Goal: Information Seeking & Learning: Learn about a topic

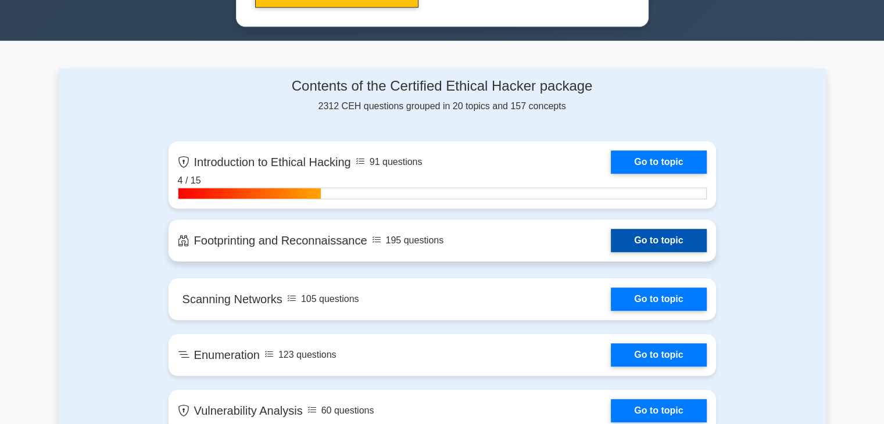
scroll to position [813, 0]
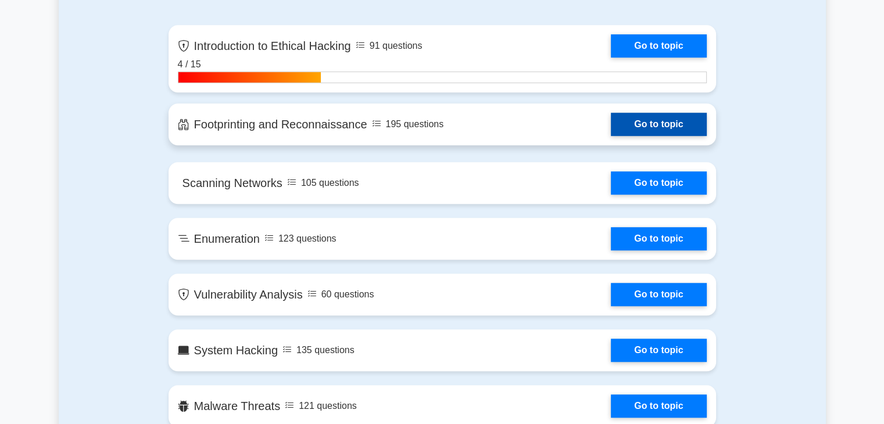
click at [657, 123] on link "Go to topic" at bounding box center [658, 124] width 95 height 23
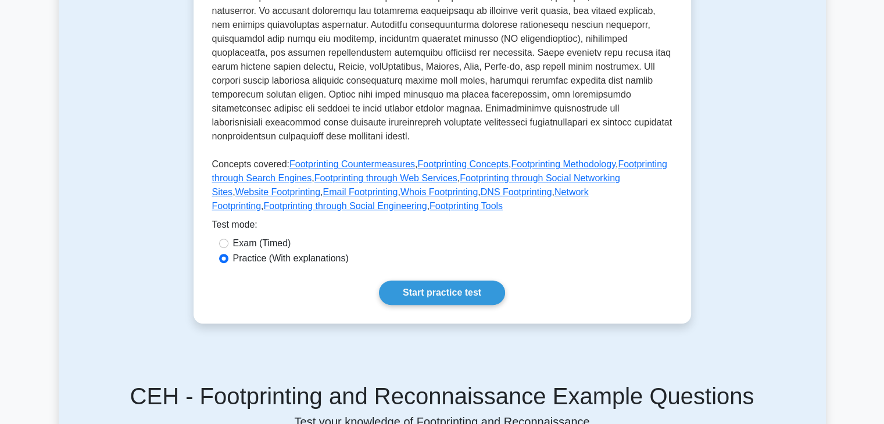
scroll to position [494, 0]
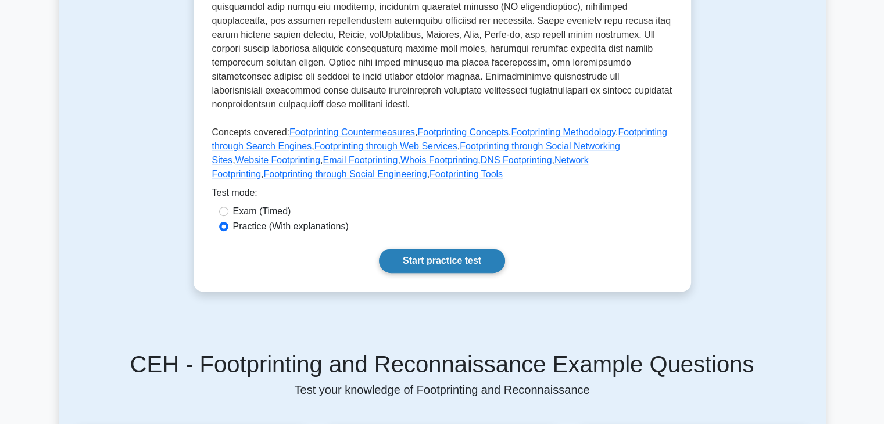
click at [426, 249] on link "Start practice test" at bounding box center [442, 261] width 126 height 24
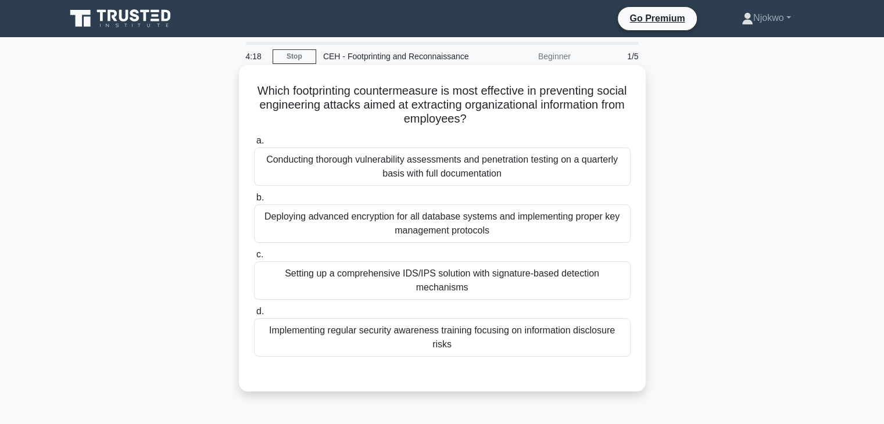
click at [444, 318] on div "Implementing regular security awareness training focusing on information disclo…" at bounding box center [442, 337] width 376 height 38
click at [254, 315] on input "d. Implementing regular security awareness training focusing on information dis…" at bounding box center [254, 312] width 0 height 8
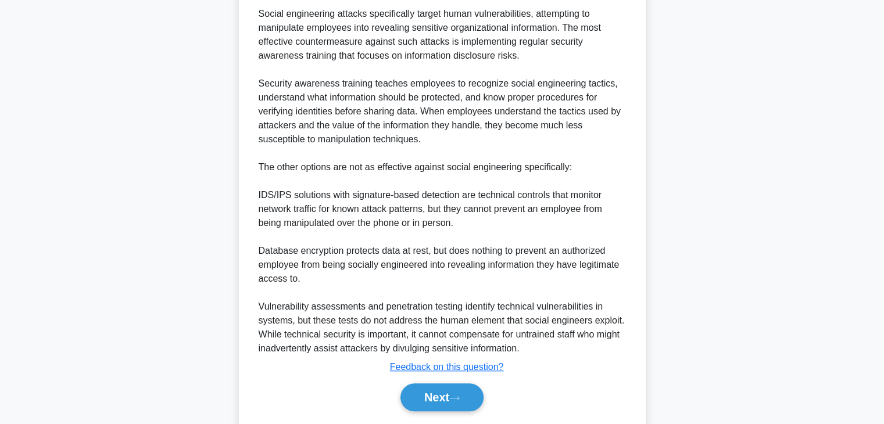
scroll to position [417, 0]
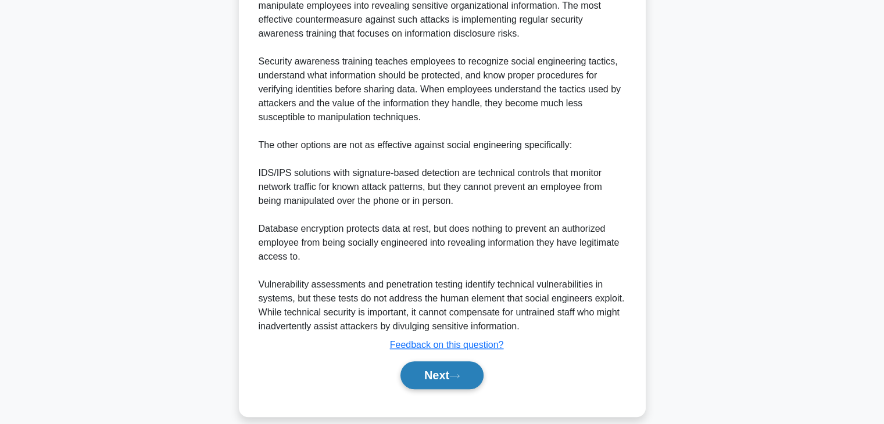
click at [444, 361] on button "Next" at bounding box center [441, 375] width 83 height 28
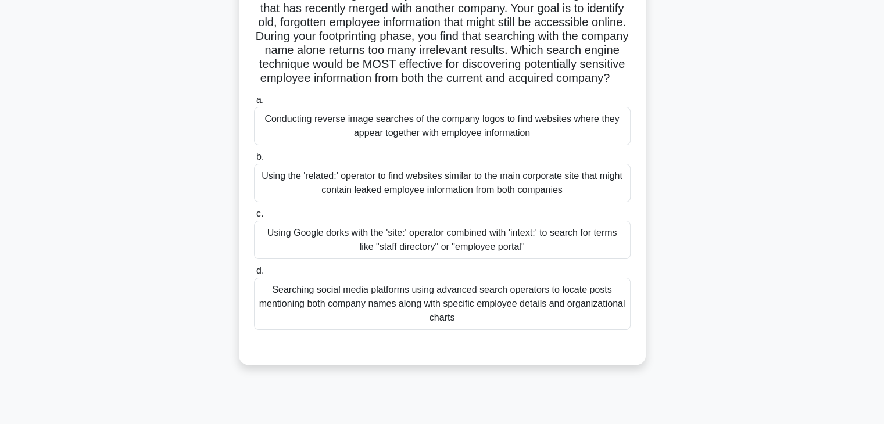
scroll to position [116, 0]
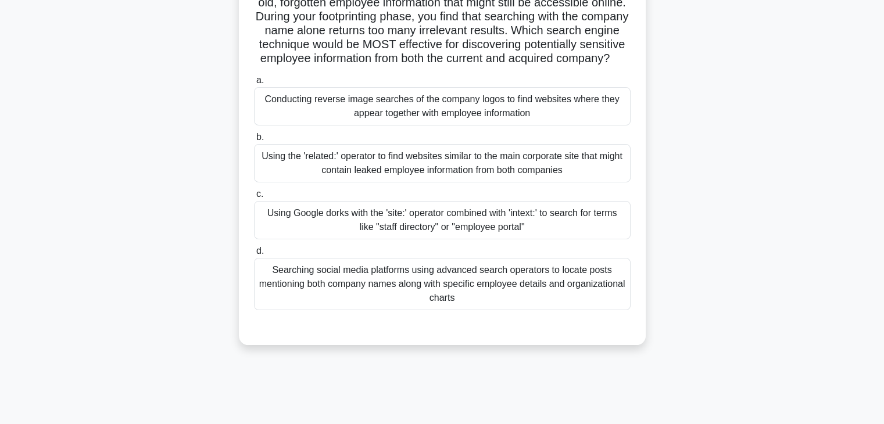
click at [430, 227] on div "Using Google dorks with the 'site:' operator combined with 'intext:' to search …" at bounding box center [442, 220] width 376 height 38
click at [254, 198] on input "c. Using Google dorks with the 'site:' operator combined with 'intext:' to sear…" at bounding box center [254, 195] width 0 height 8
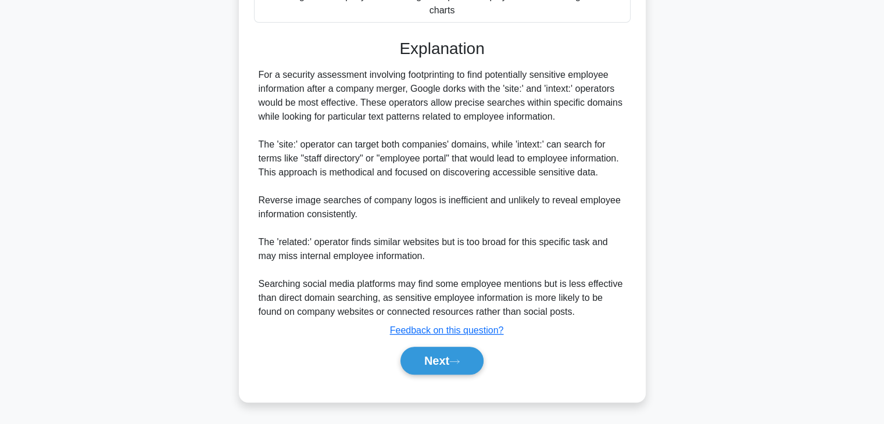
scroll to position [417, 0]
click at [432, 362] on button "Next" at bounding box center [441, 361] width 83 height 28
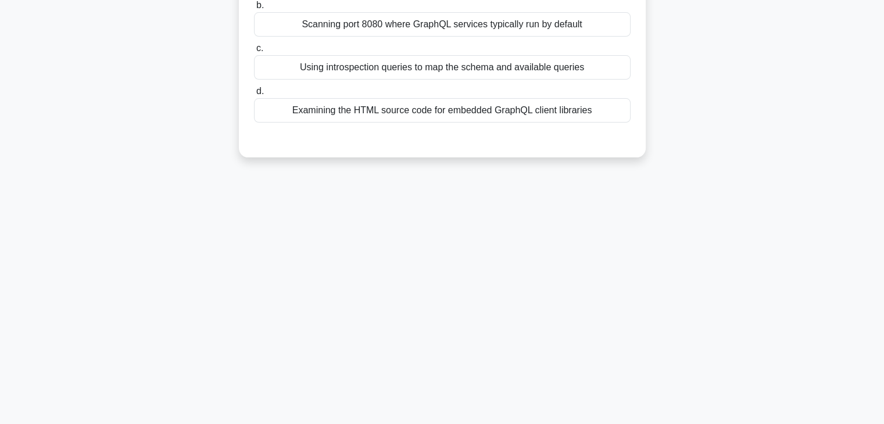
scroll to position [0, 0]
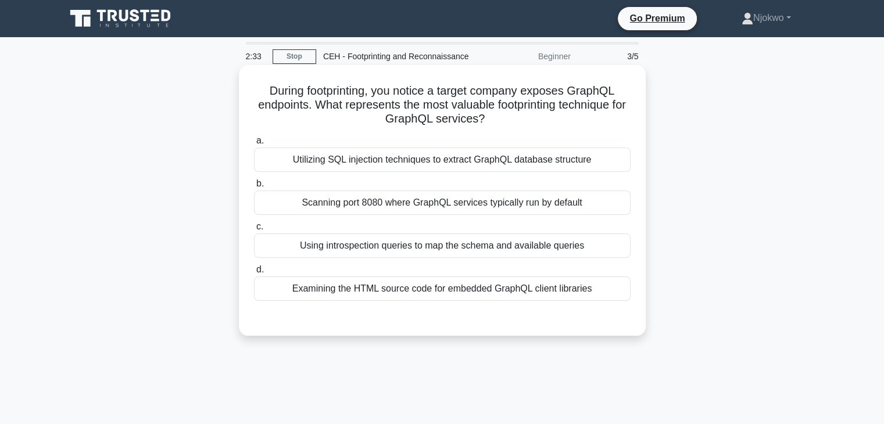
click at [461, 247] on div "Using introspection queries to map the schema and available queries" at bounding box center [442, 246] width 376 height 24
click at [254, 231] on input "c. Using introspection queries to map the schema and available queries" at bounding box center [254, 227] width 0 height 8
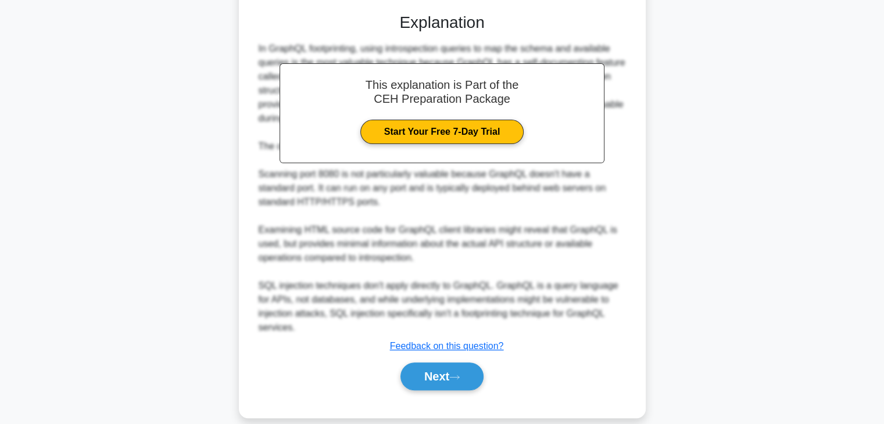
scroll to position [320, 0]
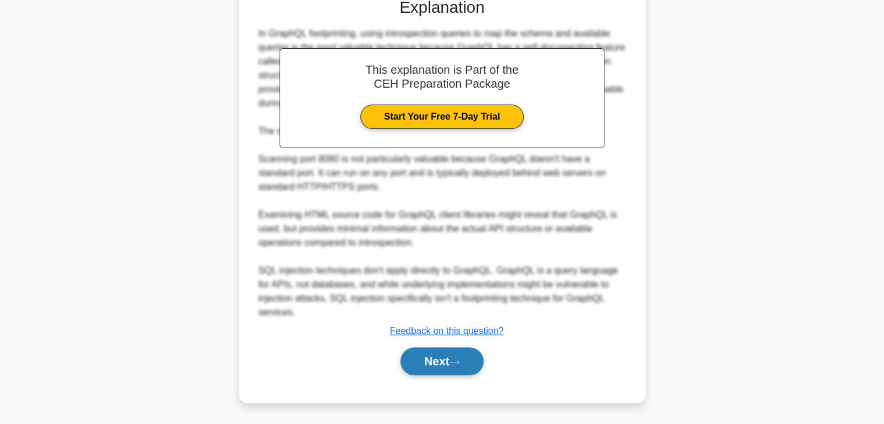
click at [439, 356] on button "Next" at bounding box center [441, 361] width 83 height 28
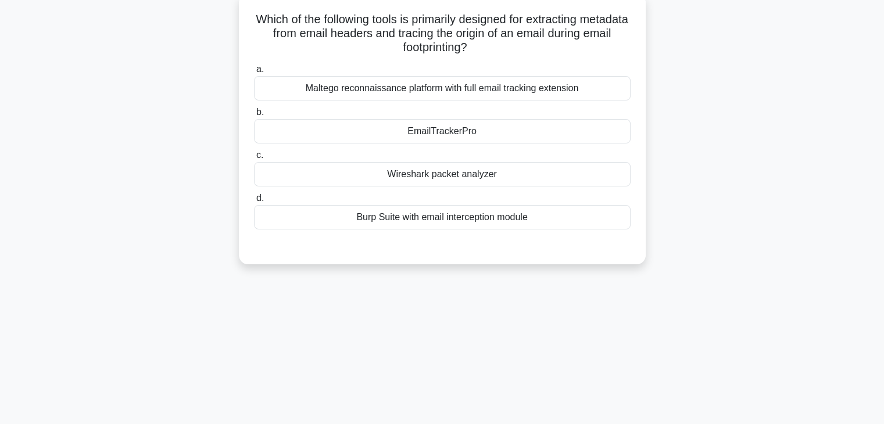
scroll to position [0, 0]
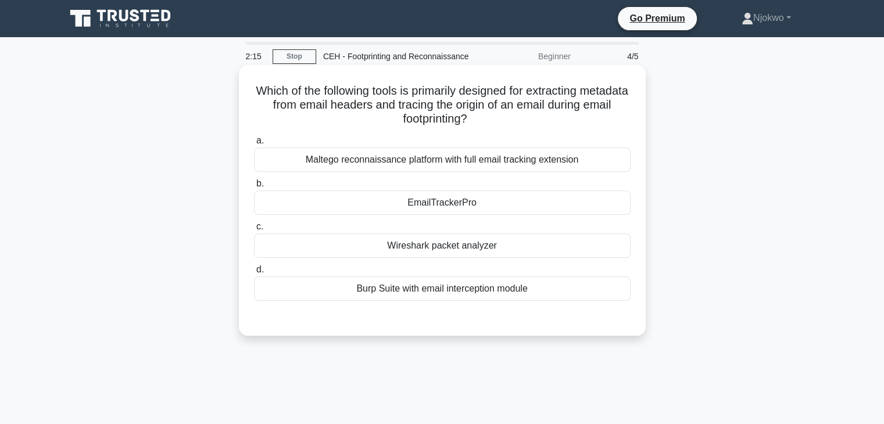
click at [435, 203] on div "EmailTrackerPro" at bounding box center [442, 203] width 376 height 24
click at [254, 188] on input "b. EmailTrackerPro" at bounding box center [254, 184] width 0 height 8
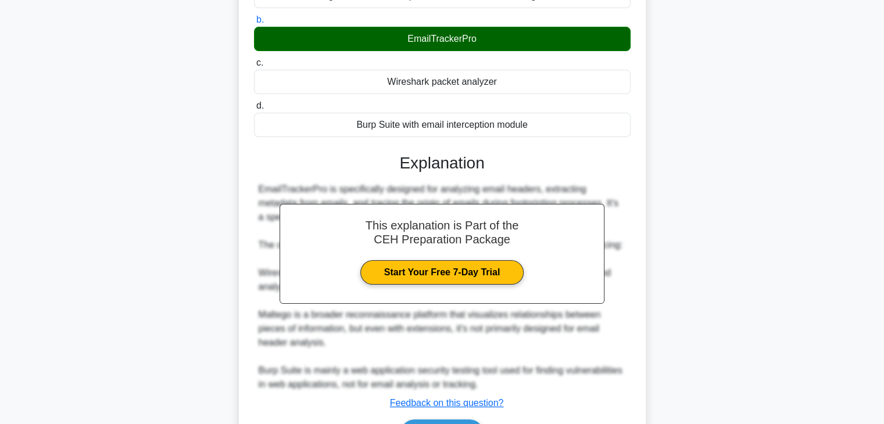
scroll to position [236, 0]
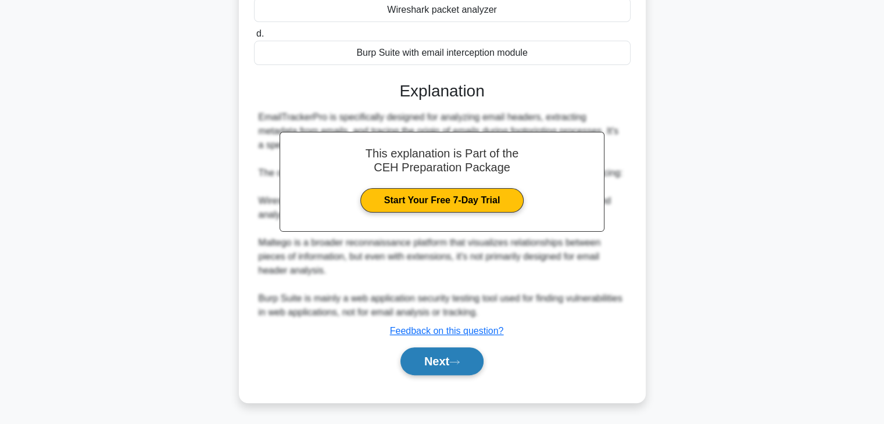
click at [430, 361] on button "Next" at bounding box center [441, 361] width 83 height 28
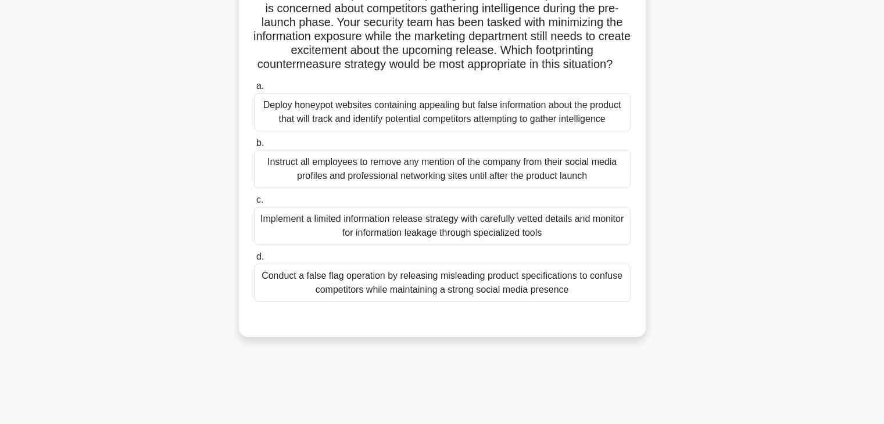
scroll to position [116, 0]
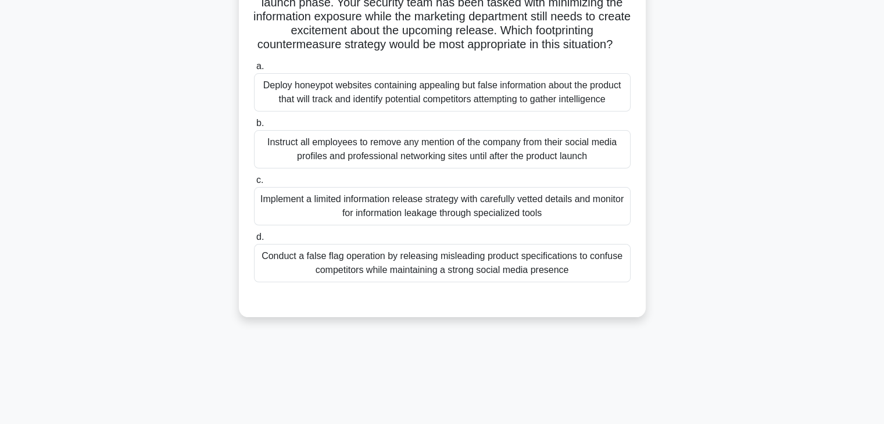
click at [390, 220] on div "Implement a limited information release strategy with carefully vetted details …" at bounding box center [442, 206] width 376 height 38
click at [254, 184] on input "c. Implement a limited information release strategy with carefully vetted detai…" at bounding box center [254, 181] width 0 height 8
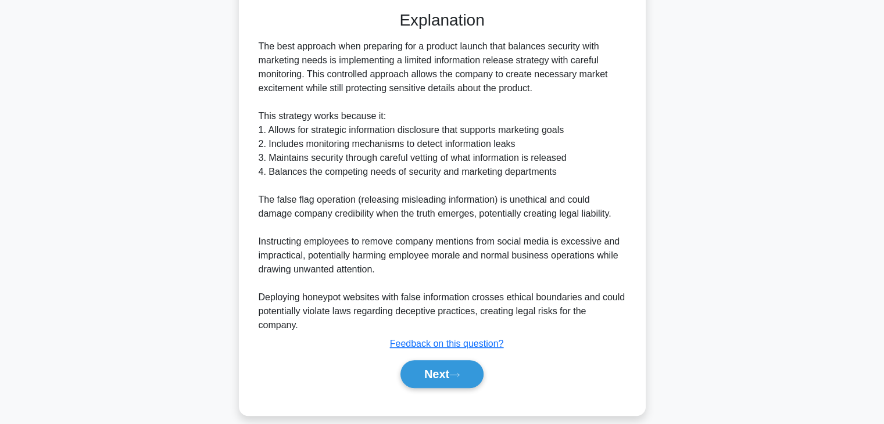
scroll to position [431, 0]
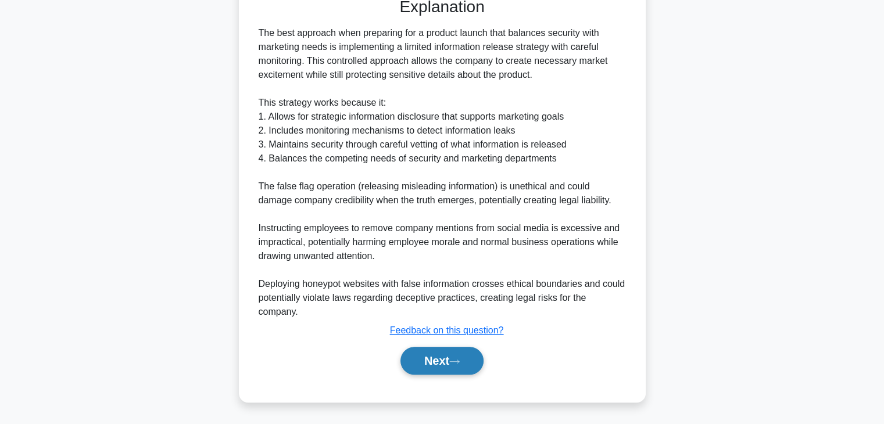
click at [439, 358] on button "Next" at bounding box center [441, 361] width 83 height 28
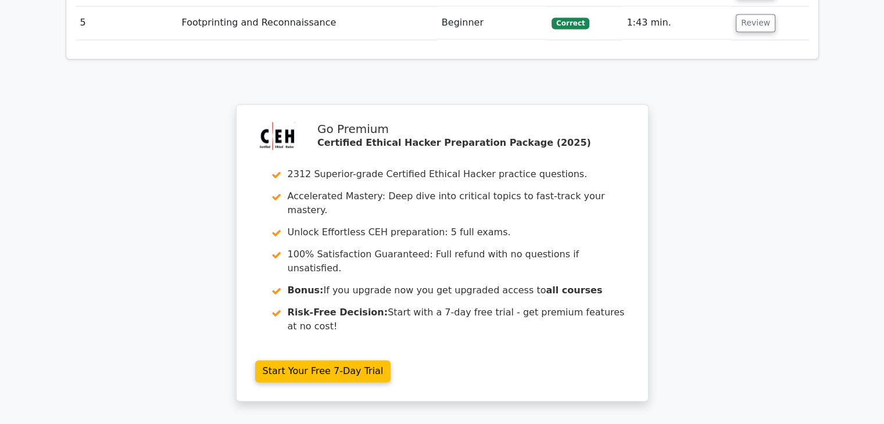
scroll to position [1864, 0]
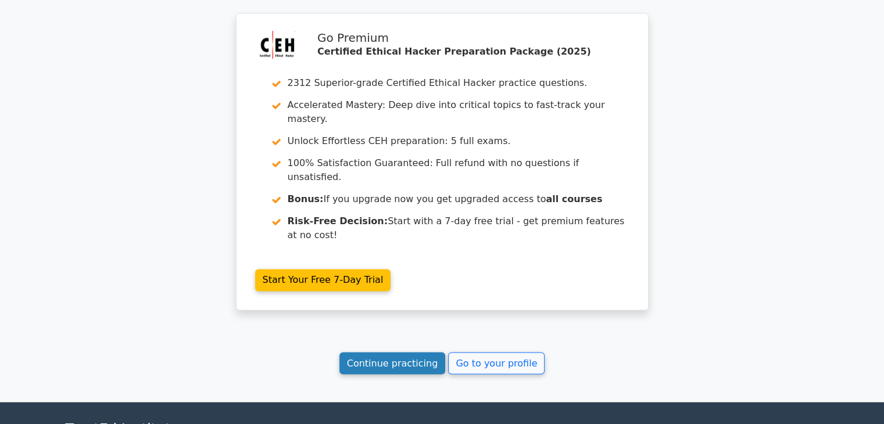
click at [377, 352] on link "Continue practicing" at bounding box center [392, 363] width 106 height 22
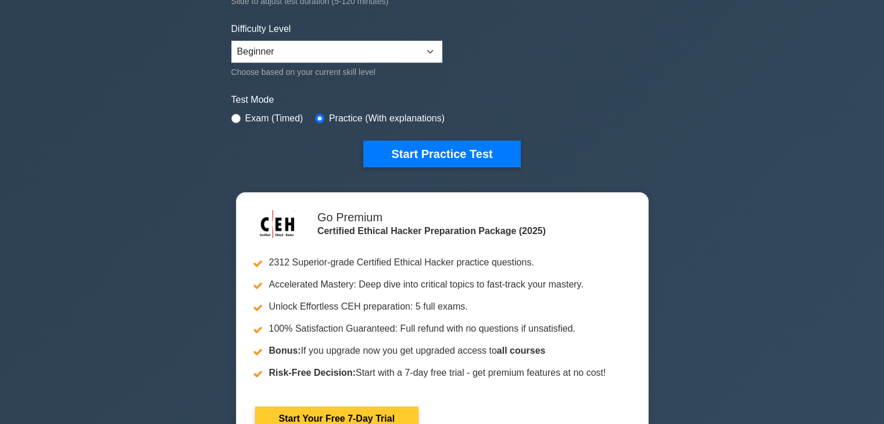
scroll to position [232, 0]
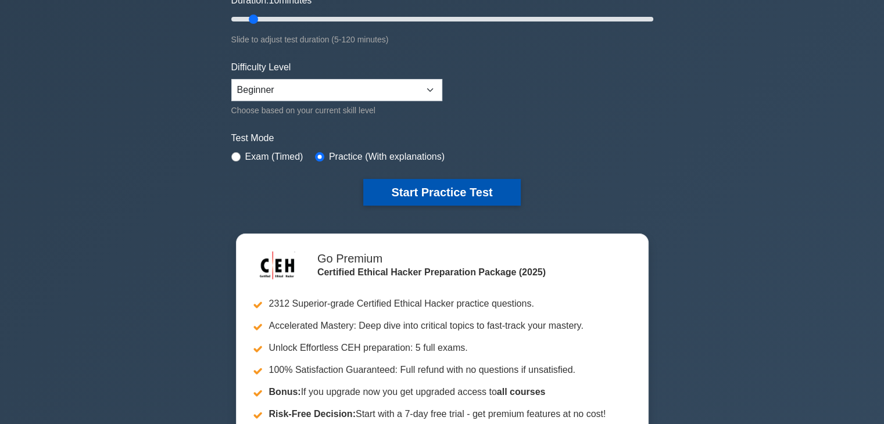
click at [431, 182] on button "Start Practice Test" at bounding box center [441, 192] width 157 height 27
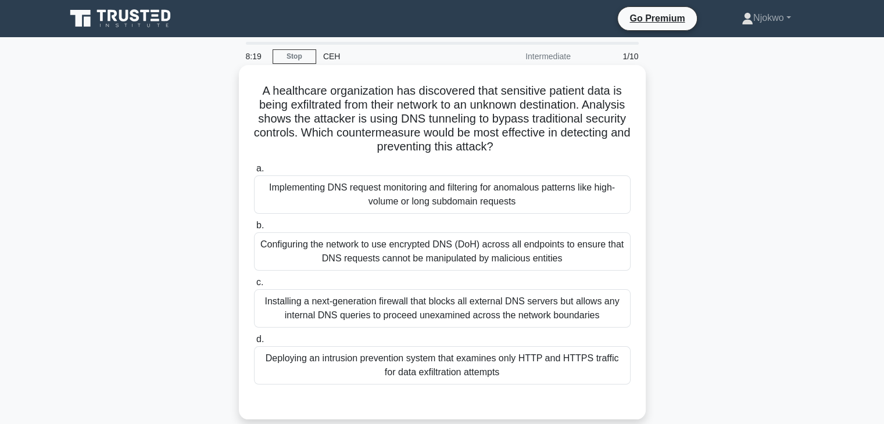
click at [447, 246] on div "Configuring the network to use encrypted DNS (DoH) across all endpoints to ensu…" at bounding box center [442, 251] width 376 height 38
click at [254, 229] on input "b. Configuring the network to use encrypted DNS (DoH) across all endpoints to e…" at bounding box center [254, 226] width 0 height 8
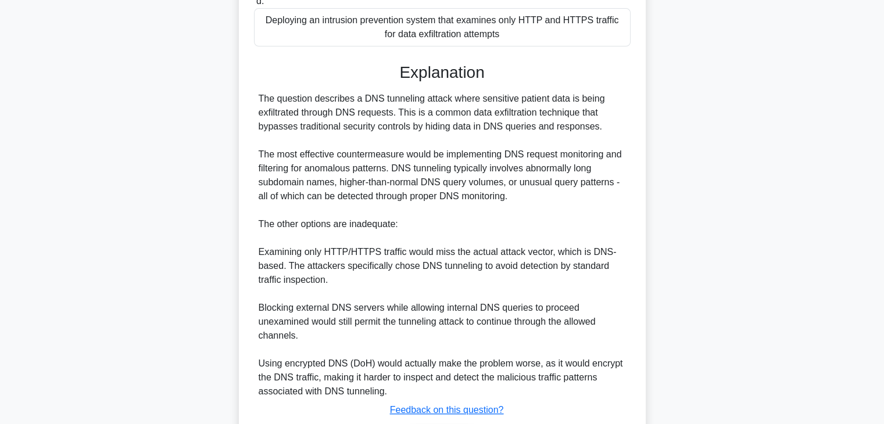
scroll to position [418, 0]
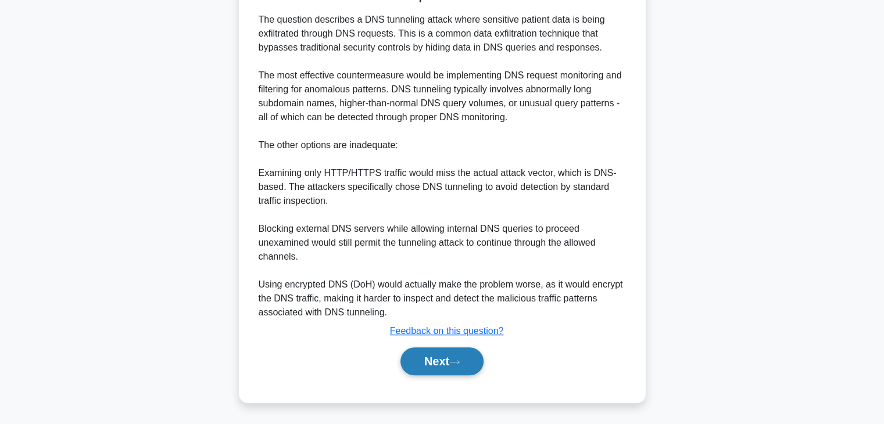
click at [436, 362] on button "Next" at bounding box center [441, 361] width 83 height 28
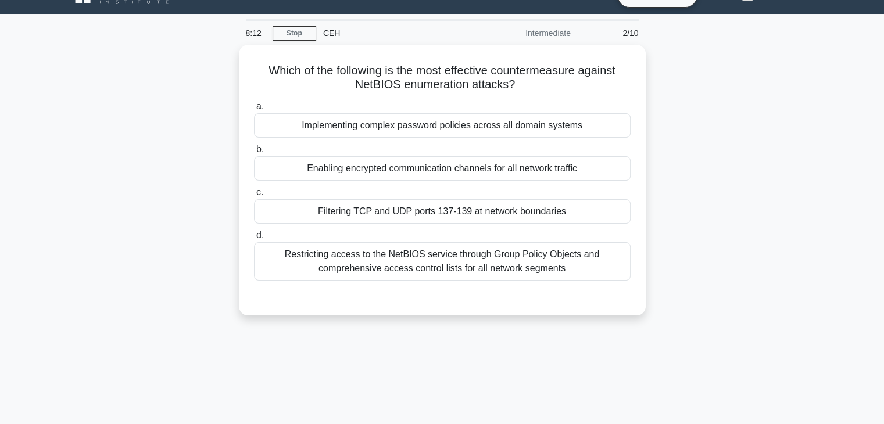
scroll to position [0, 0]
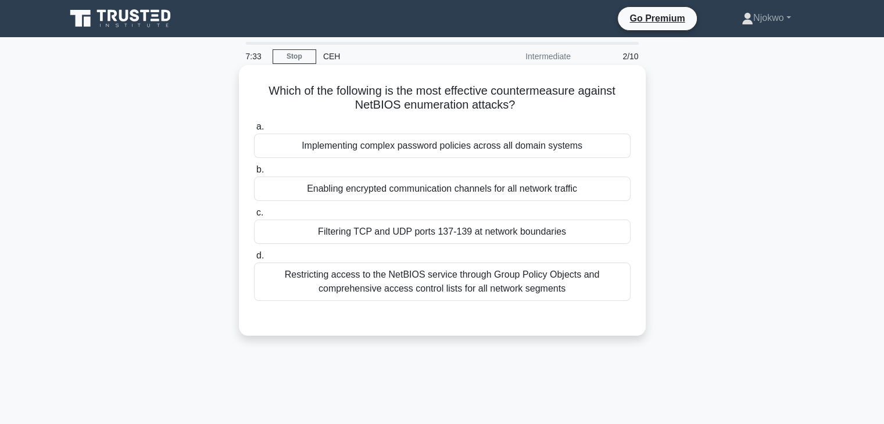
click at [444, 282] on div "Restricting access to the NetBIOS service through Group Policy Objects and comp…" at bounding box center [442, 282] width 376 height 38
click at [254, 260] on input "d. Restricting access to the NetBIOS service through Group Policy Objects and c…" at bounding box center [254, 256] width 0 height 8
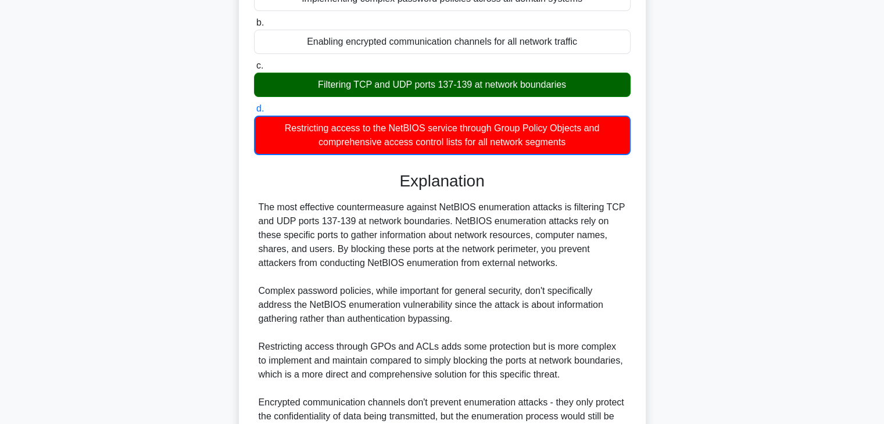
scroll to position [265, 0]
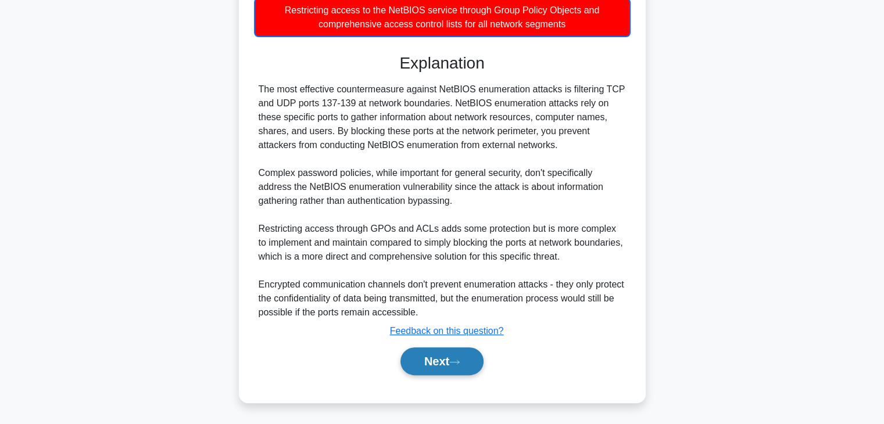
click at [432, 358] on button "Next" at bounding box center [441, 361] width 83 height 28
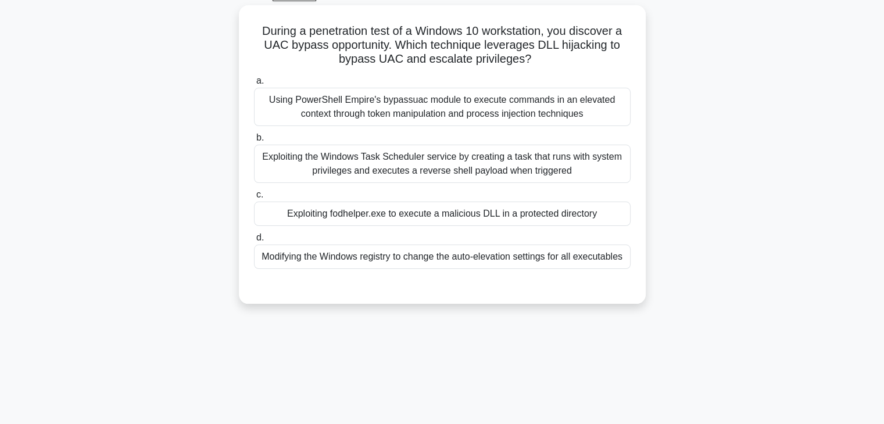
scroll to position [0, 0]
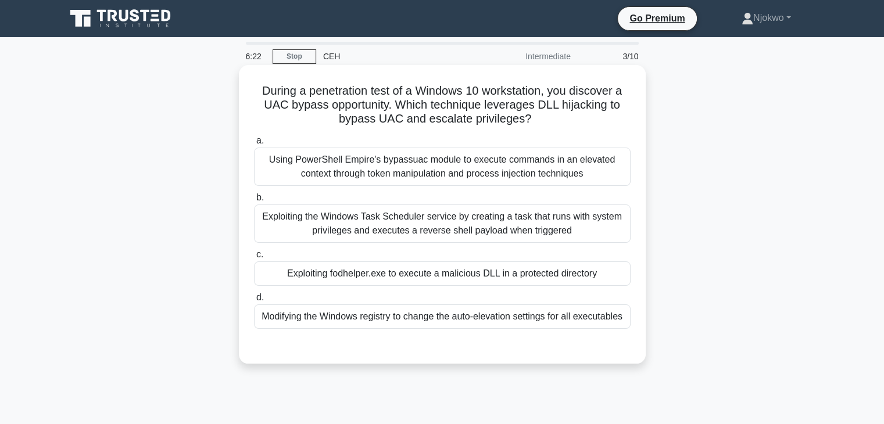
click at [391, 228] on div "Exploiting the Windows Task Scheduler service by creating a task that runs with…" at bounding box center [442, 224] width 376 height 38
click at [254, 202] on input "b. Exploiting the Windows Task Scheduler service by creating a task that runs w…" at bounding box center [254, 198] width 0 height 8
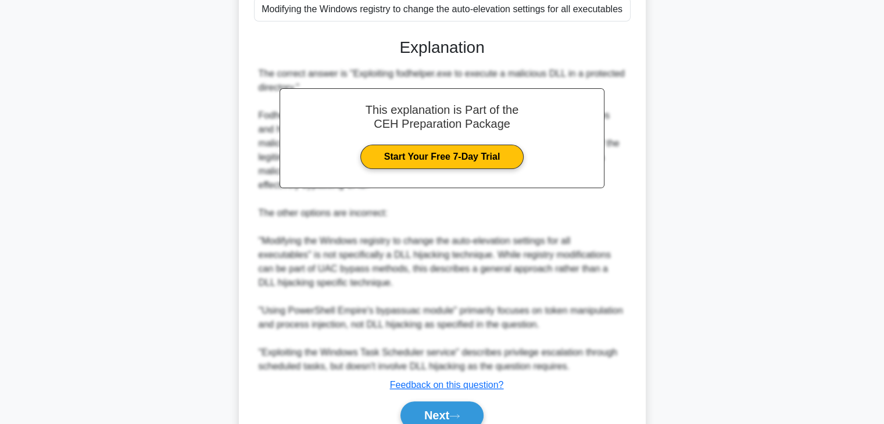
scroll to position [363, 0]
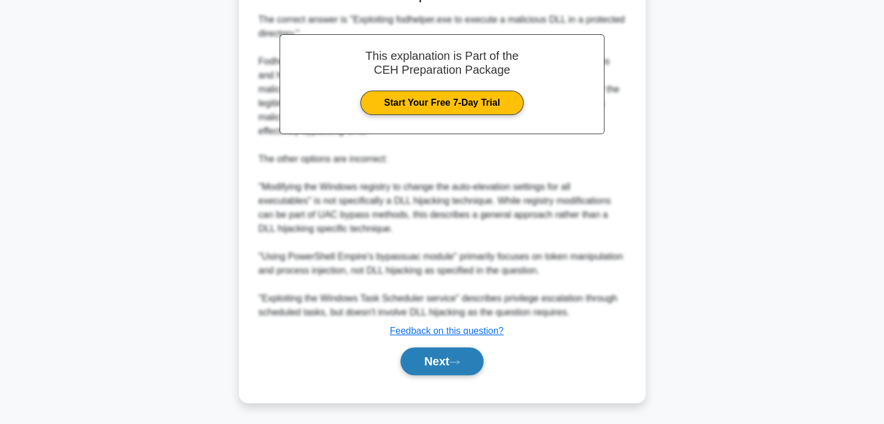
click at [428, 361] on button "Next" at bounding box center [441, 361] width 83 height 28
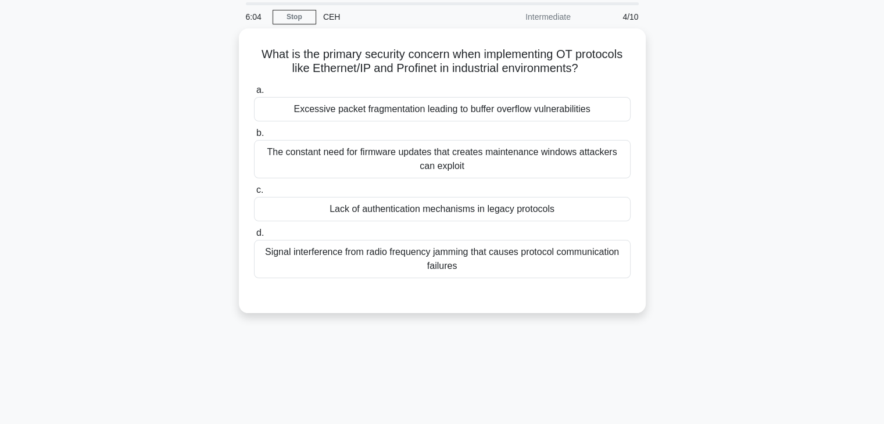
scroll to position [0, 0]
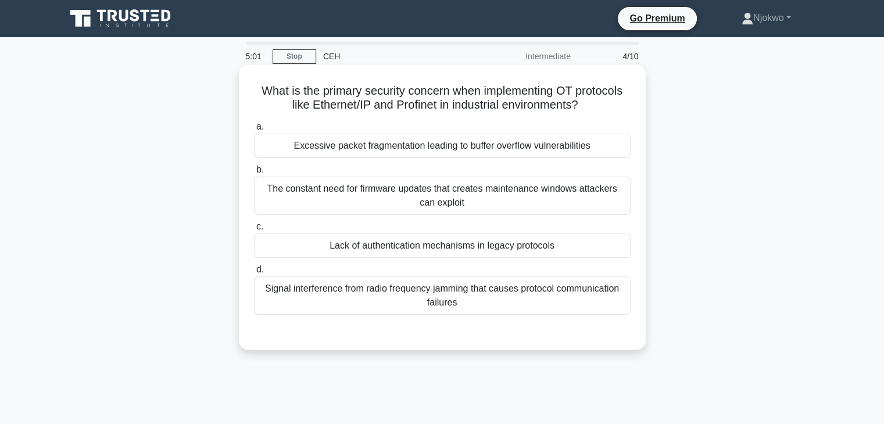
click at [438, 149] on div "Excessive packet fragmentation leading to buffer overflow vulnerabilities" at bounding box center [442, 146] width 376 height 24
click at [254, 131] on input "a. Excessive packet fragmentation leading to buffer overflow vulnerabilities" at bounding box center [254, 127] width 0 height 8
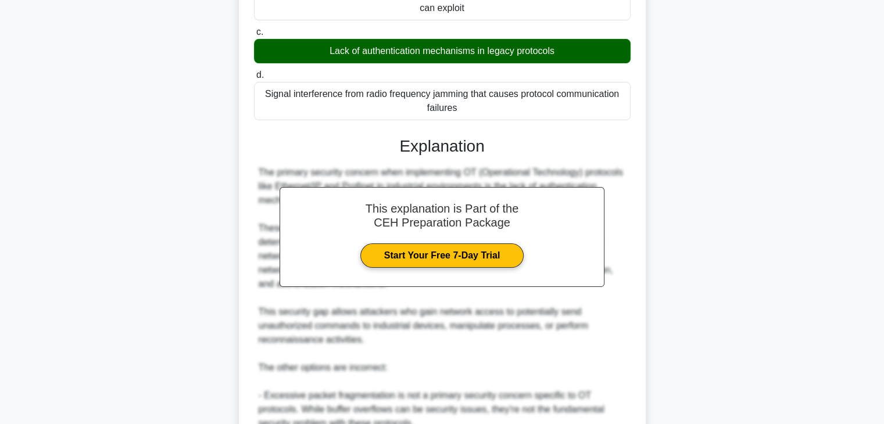
scroll to position [404, 0]
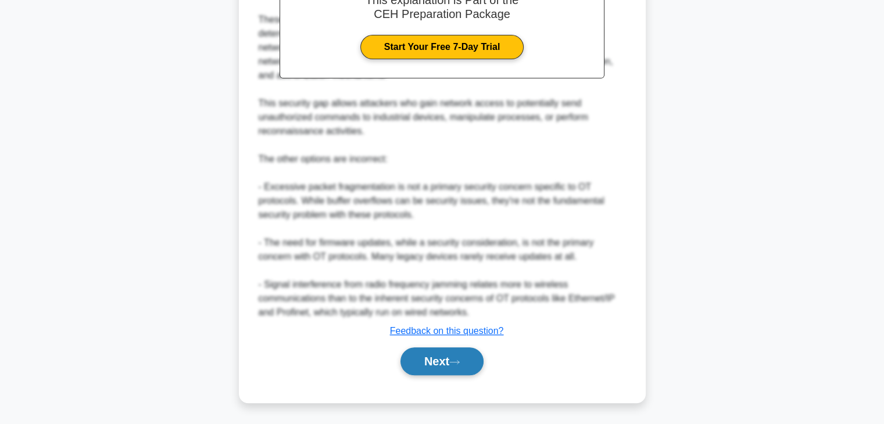
click at [435, 357] on button "Next" at bounding box center [441, 361] width 83 height 28
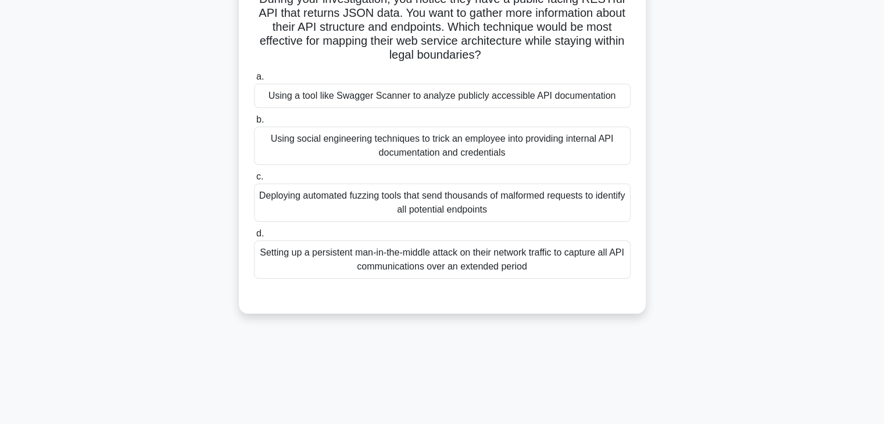
scroll to position [0, 0]
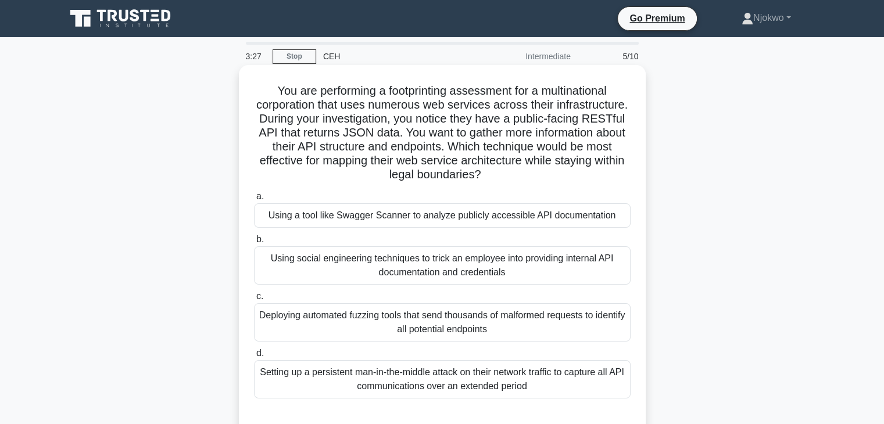
click at [414, 266] on div "Using social engineering techniques to trick an employee into providing interna…" at bounding box center [442, 265] width 376 height 38
click at [254, 243] on input "b. Using social engineering techniques to trick an employee into providing inte…" at bounding box center [254, 240] width 0 height 8
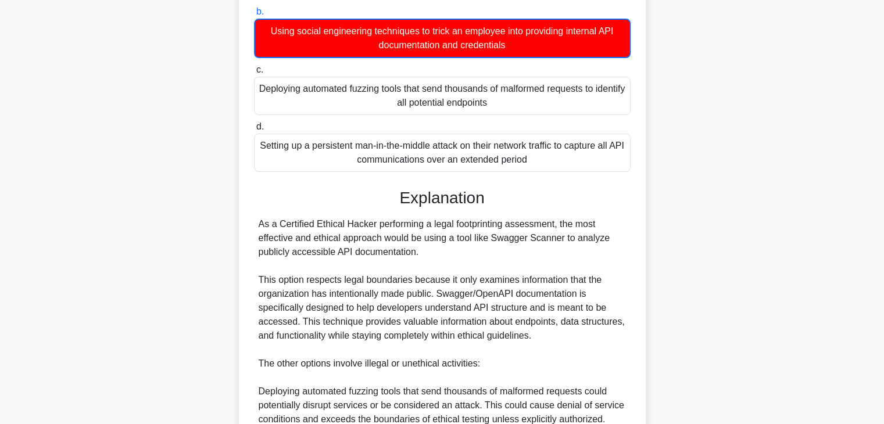
scroll to position [460, 0]
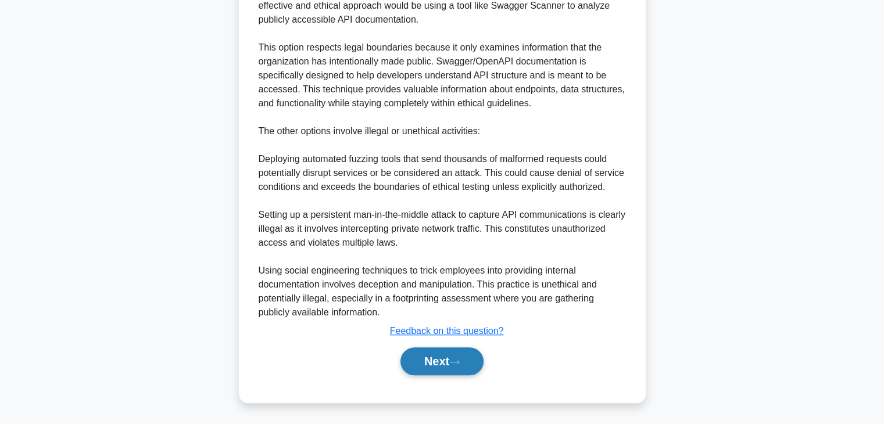
click at [422, 357] on button "Next" at bounding box center [441, 361] width 83 height 28
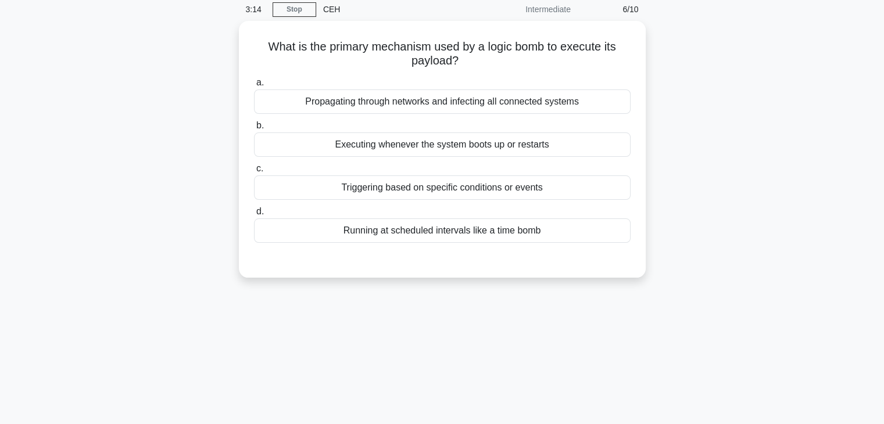
scroll to position [0, 0]
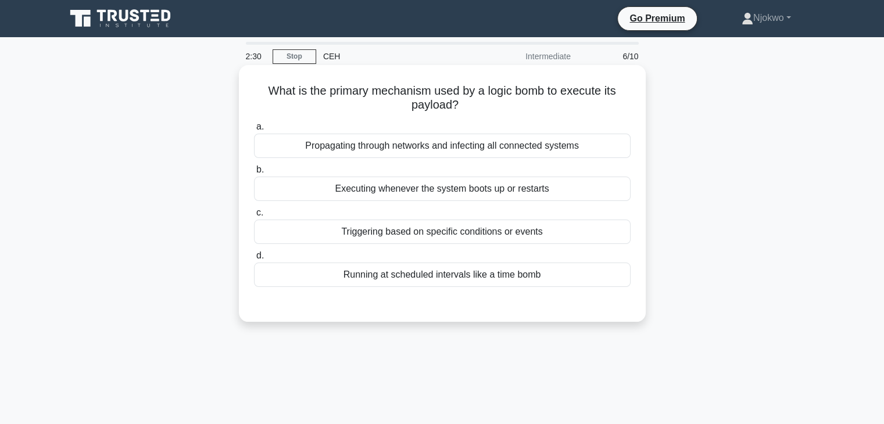
click at [453, 232] on div "Triggering based on specific conditions or events" at bounding box center [442, 232] width 376 height 24
click at [254, 217] on input "c. Triggering based on specific conditions or events" at bounding box center [254, 213] width 0 height 8
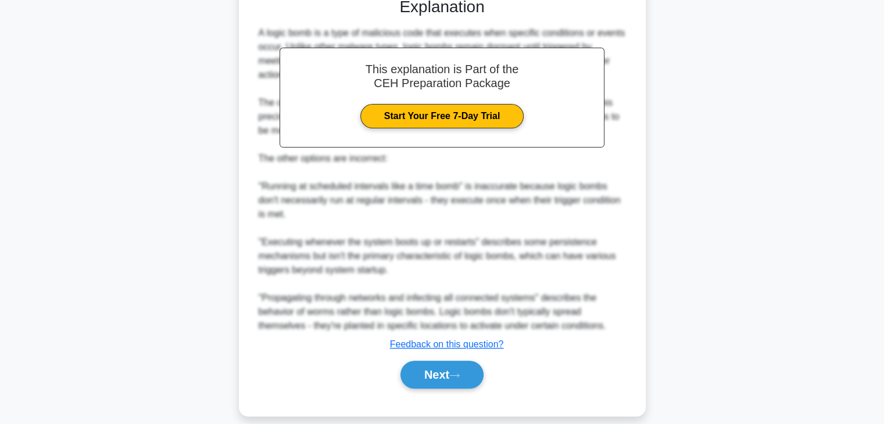
scroll to position [320, 0]
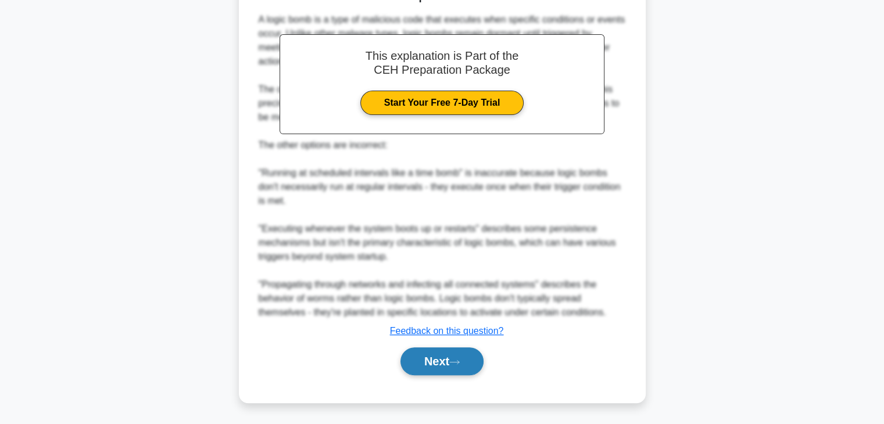
click at [431, 361] on button "Next" at bounding box center [441, 361] width 83 height 28
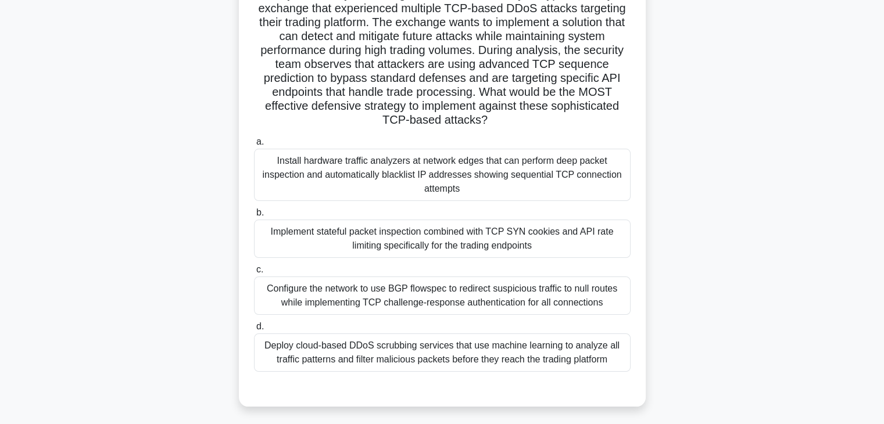
scroll to position [116, 0]
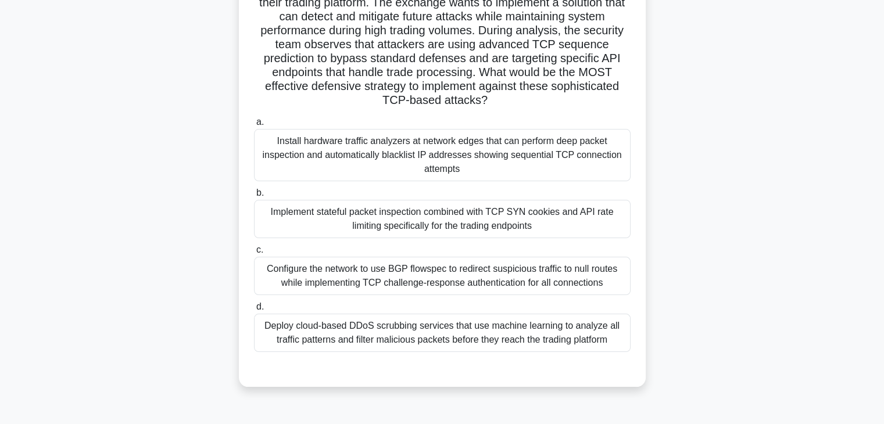
click at [455, 216] on div "Implement stateful packet inspection combined with TCP SYN cookies and API rate…" at bounding box center [442, 219] width 376 height 38
click at [254, 197] on input "b. Implement stateful packet inspection combined with TCP SYN cookies and API r…" at bounding box center [254, 193] width 0 height 8
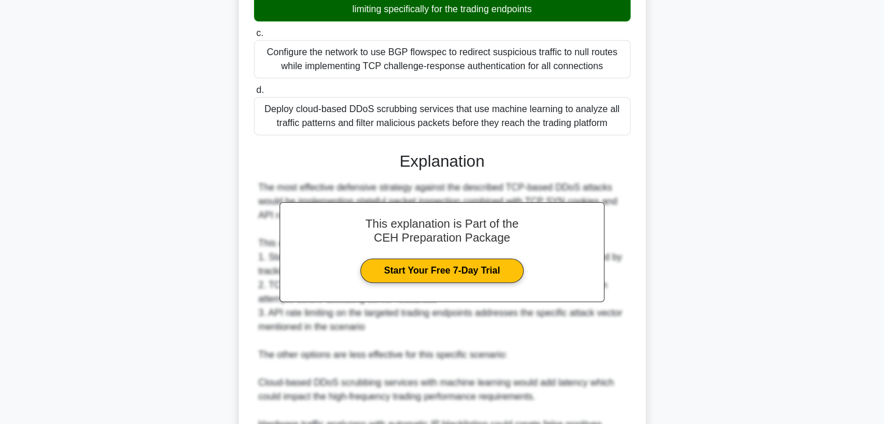
scroll to position [515, 0]
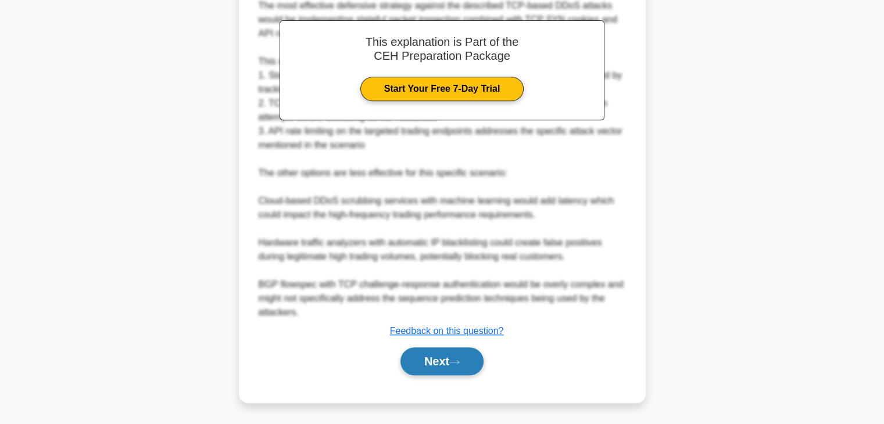
click at [437, 354] on button "Next" at bounding box center [441, 361] width 83 height 28
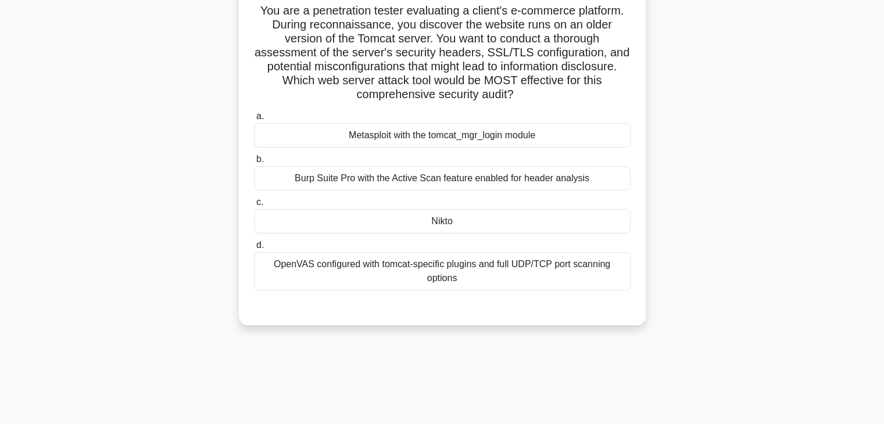
scroll to position [116, 0]
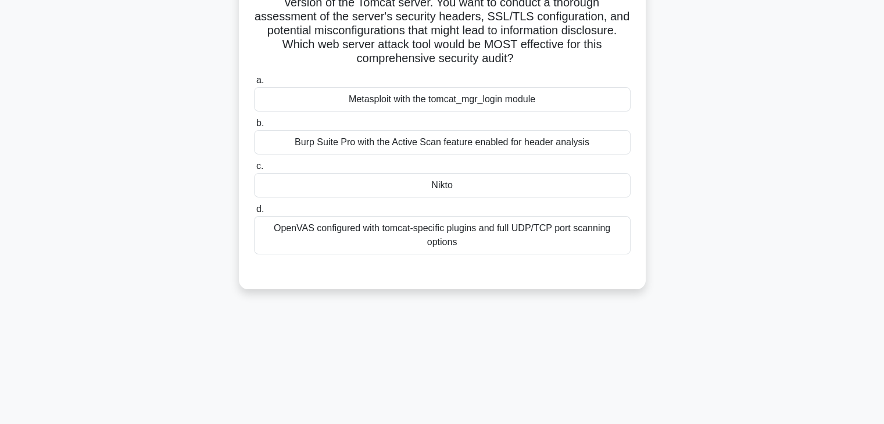
click at [431, 231] on div "OpenVAS configured with tomcat-specific plugins and full UDP/TCP port scanning …" at bounding box center [442, 235] width 376 height 38
click at [254, 213] on input "d. OpenVAS configured with tomcat-specific plugins and full UDP/TCP port scanni…" at bounding box center [254, 210] width 0 height 8
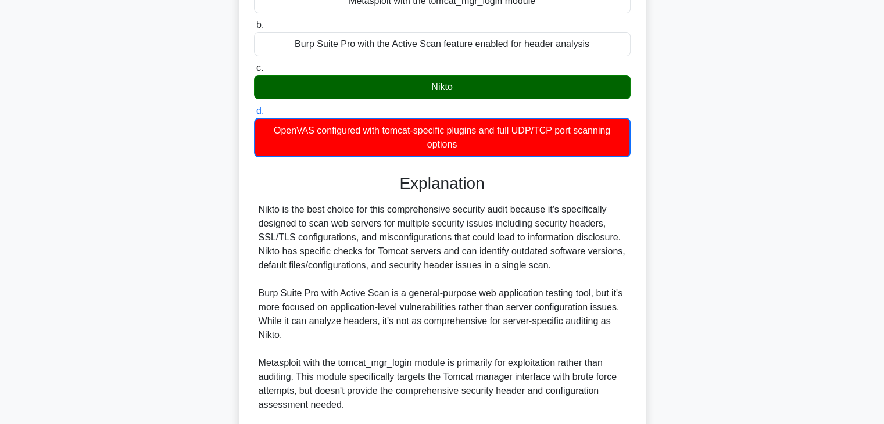
scroll to position [376, 0]
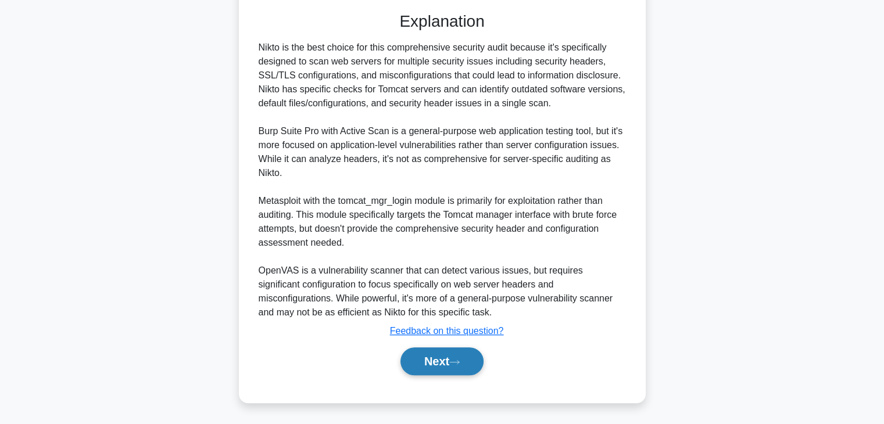
click at [433, 351] on button "Next" at bounding box center [441, 361] width 83 height 28
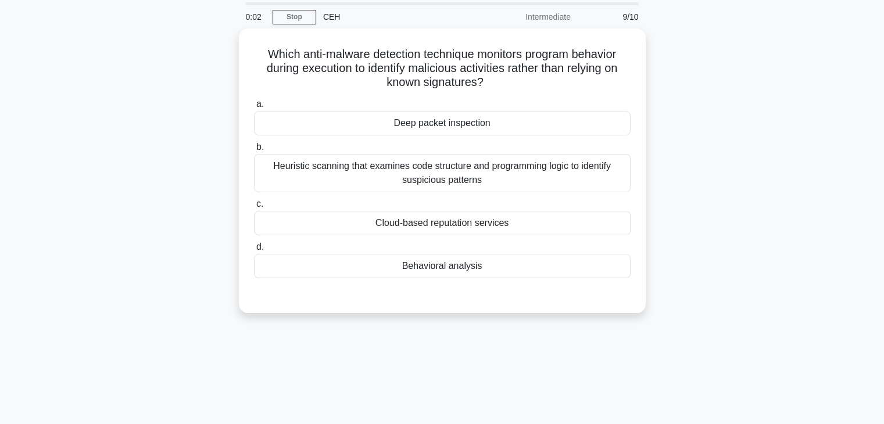
scroll to position [0, 0]
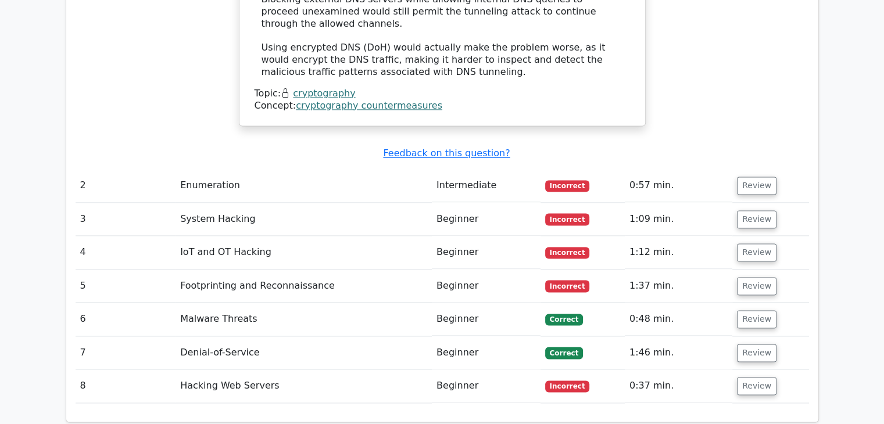
scroll to position [1627, 0]
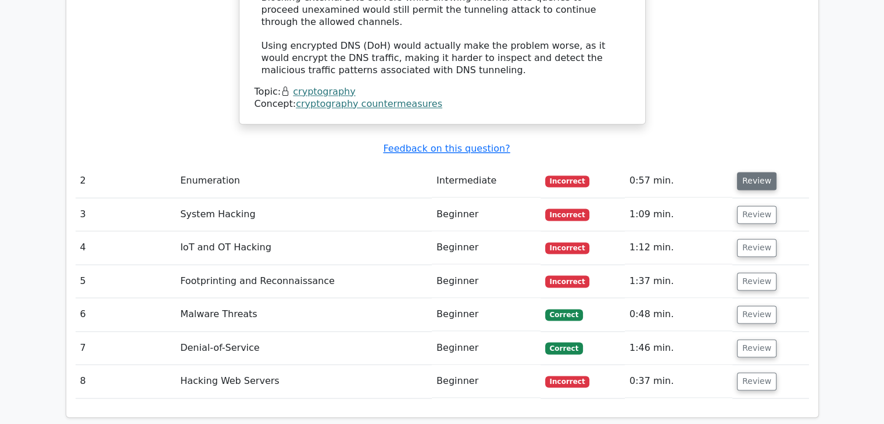
click at [761, 172] on button "Review" at bounding box center [757, 181] width 40 height 18
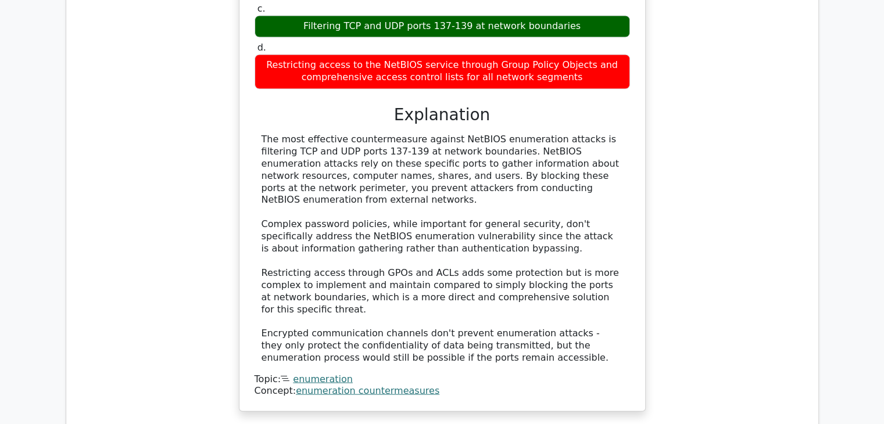
scroll to position [2092, 0]
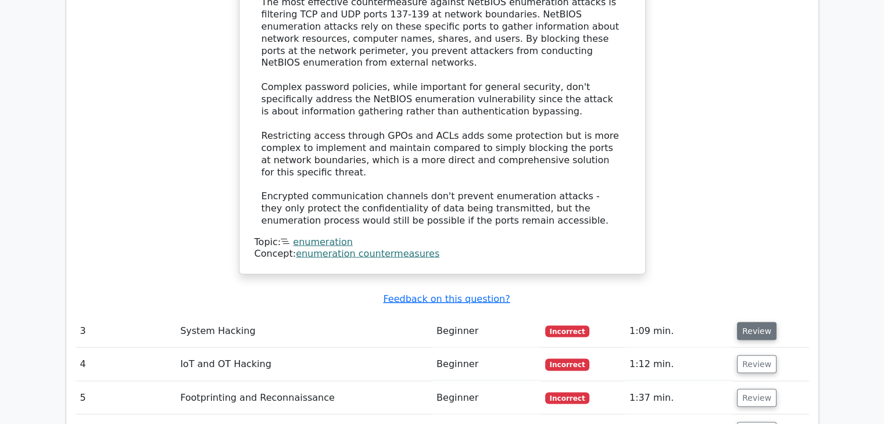
click at [759, 322] on button "Review" at bounding box center [757, 331] width 40 height 18
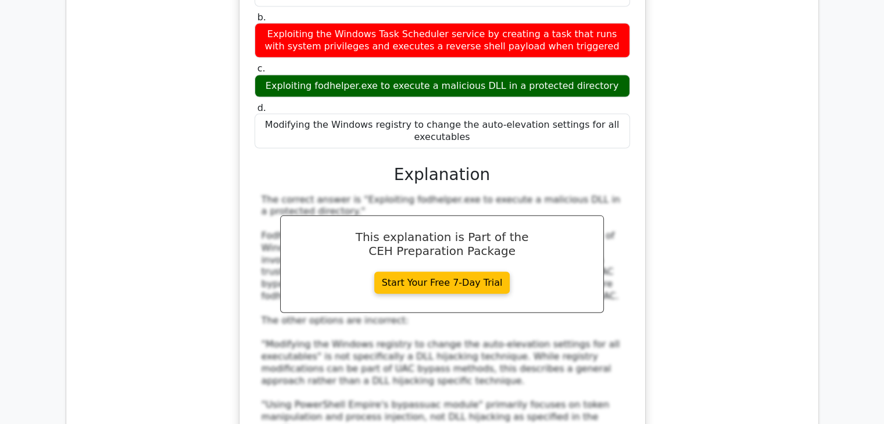
scroll to position [2789, 0]
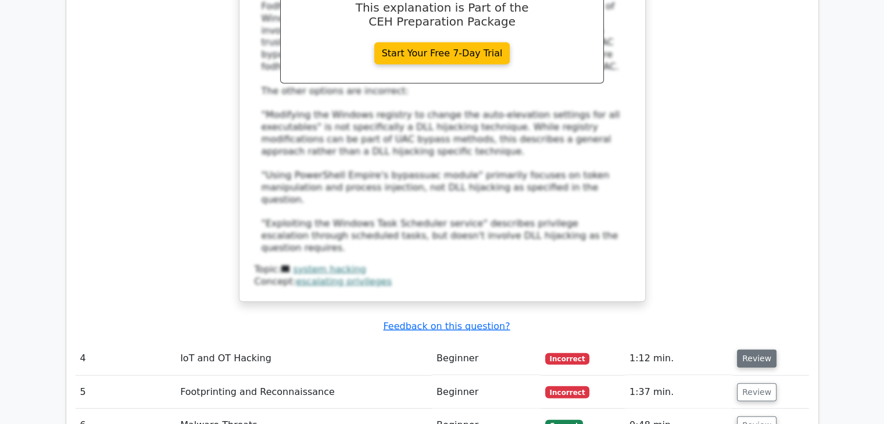
click at [752, 350] on button "Review" at bounding box center [757, 359] width 40 height 18
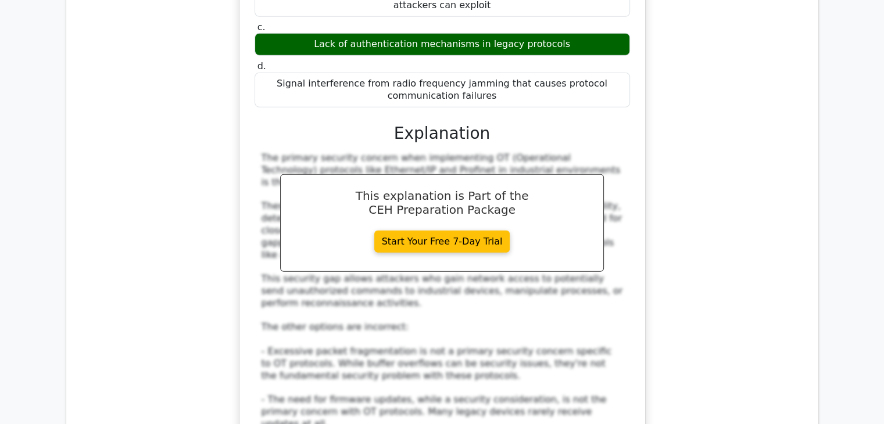
scroll to position [3486, 0]
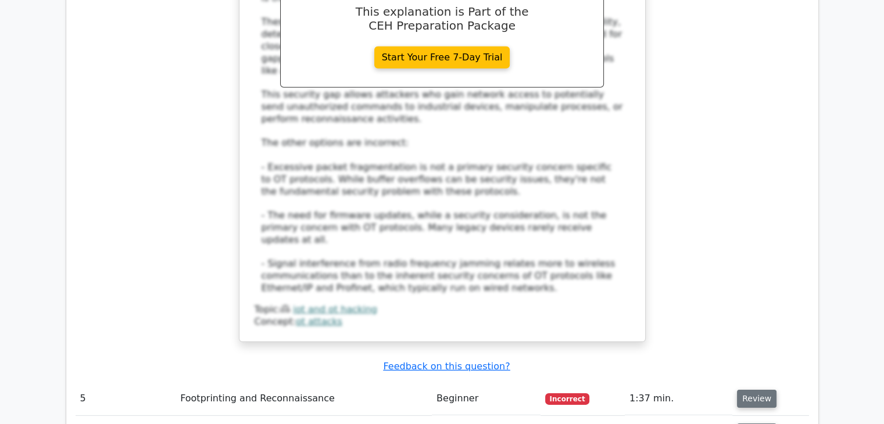
click at [750, 390] on button "Review" at bounding box center [757, 399] width 40 height 18
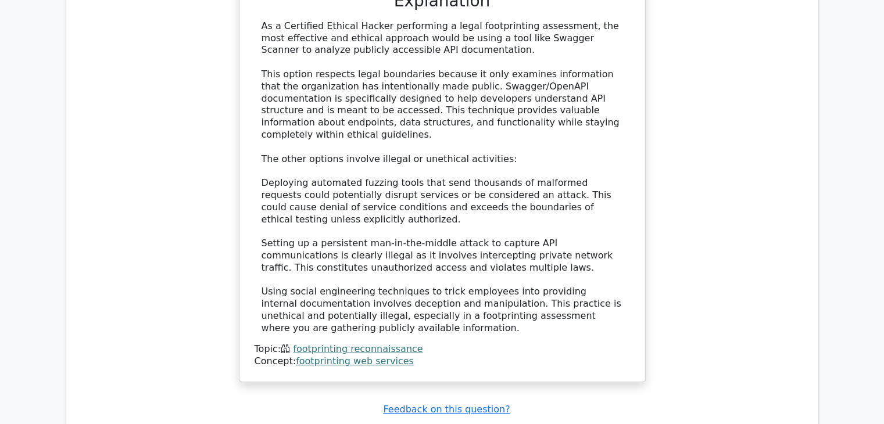
scroll to position [4299, 0]
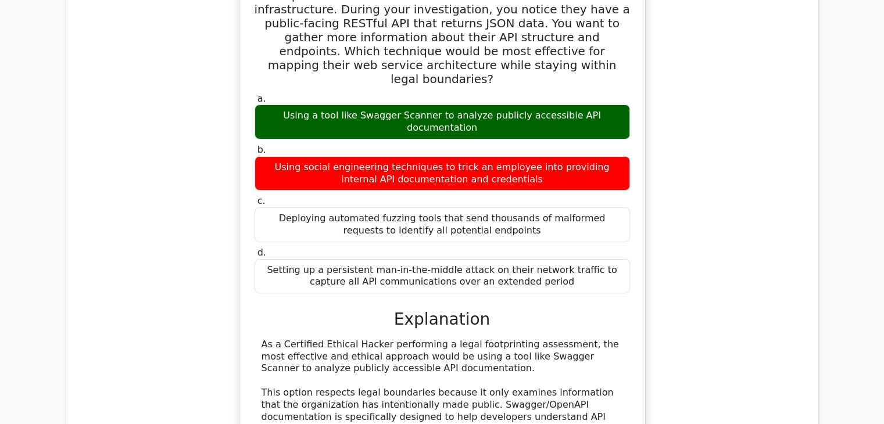
scroll to position [3837, 0]
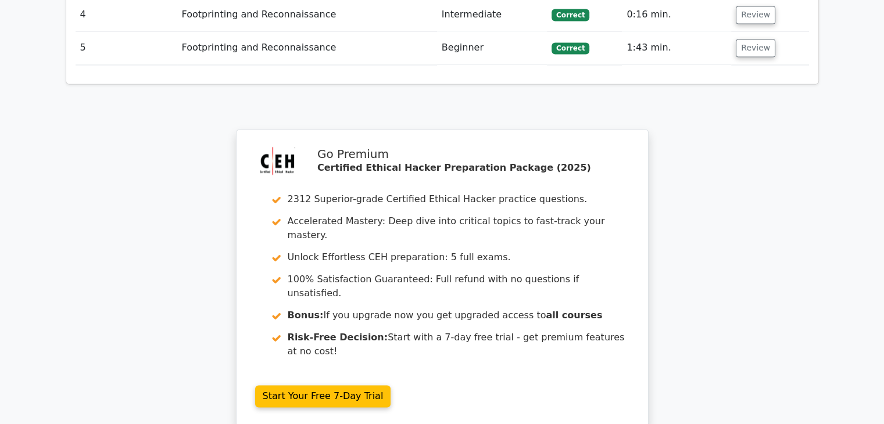
scroll to position [1864, 0]
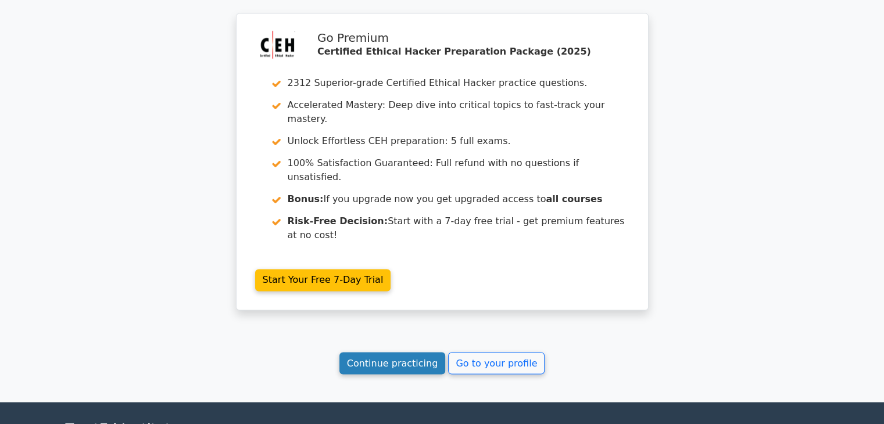
click at [398, 352] on link "Continue practicing" at bounding box center [392, 363] width 106 height 22
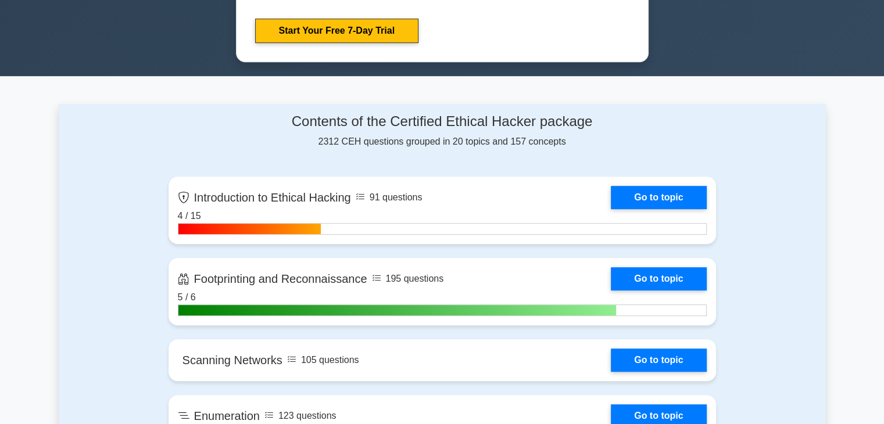
scroll to position [697, 0]
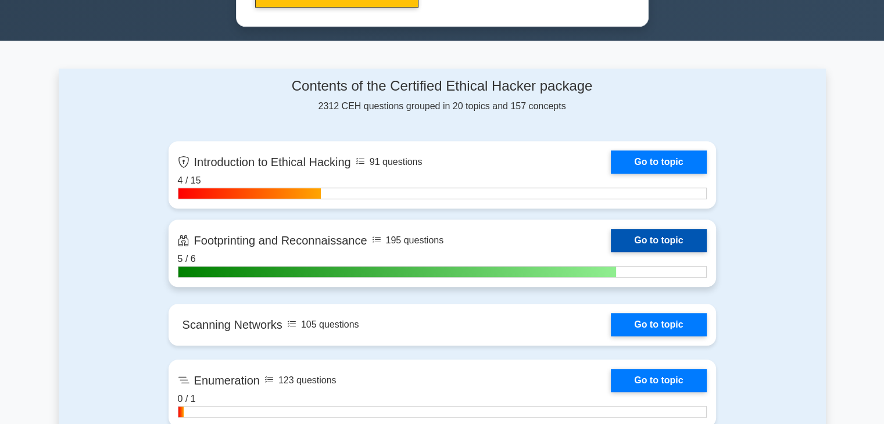
click at [669, 238] on link "Go to topic" at bounding box center [658, 240] width 95 height 23
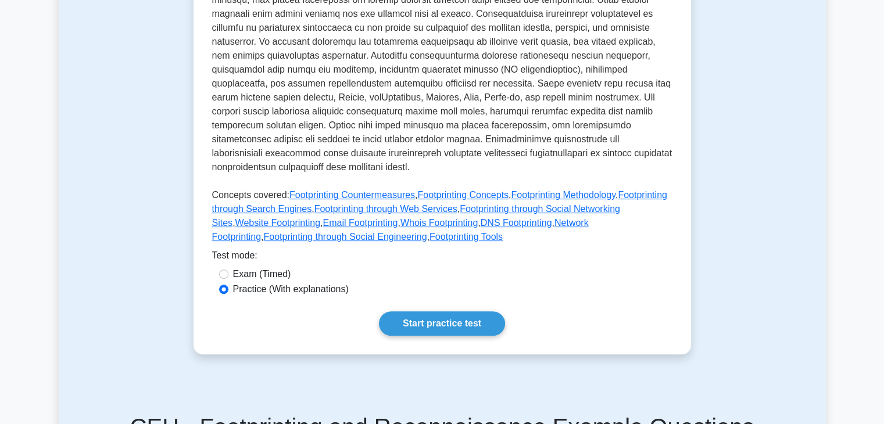
scroll to position [465, 0]
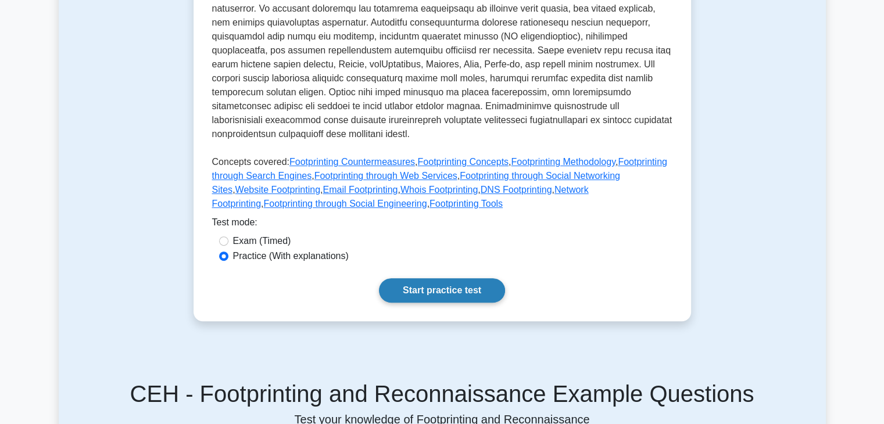
click at [443, 278] on link "Start practice test" at bounding box center [442, 290] width 126 height 24
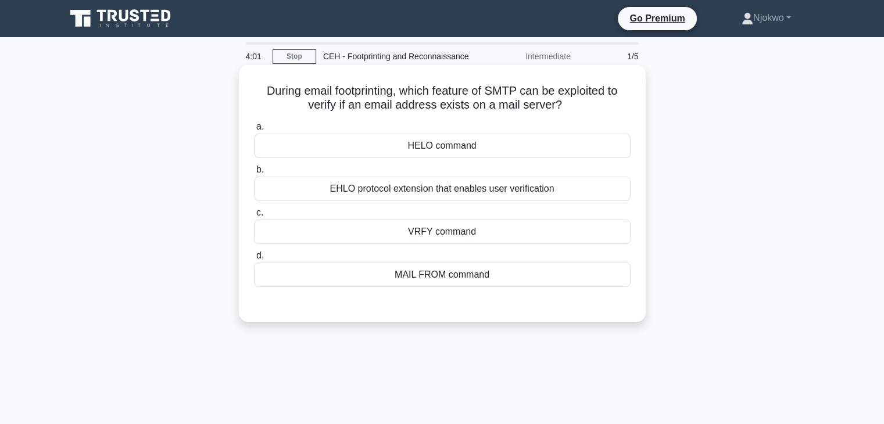
click at [442, 231] on div "VRFY command" at bounding box center [442, 232] width 376 height 24
click at [254, 217] on input "c. VRFY command" at bounding box center [254, 213] width 0 height 8
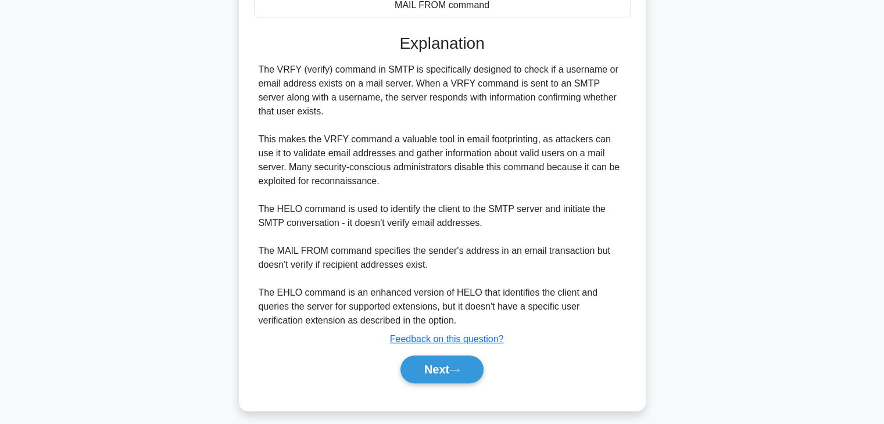
scroll to position [278, 0]
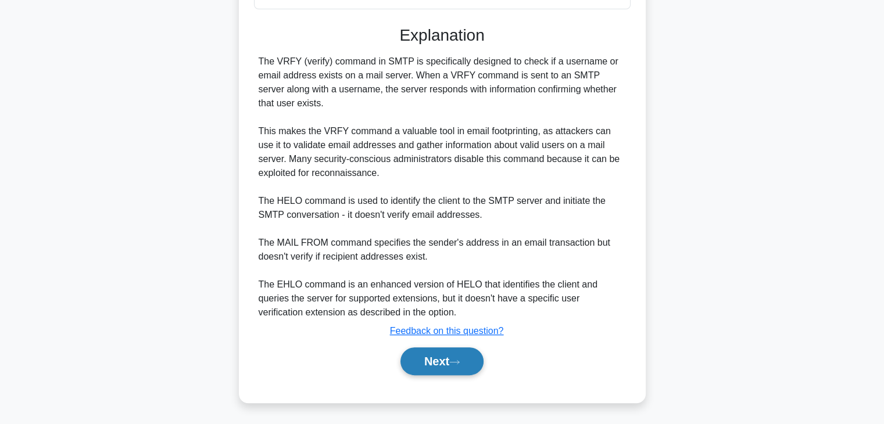
click at [430, 356] on button "Next" at bounding box center [441, 361] width 83 height 28
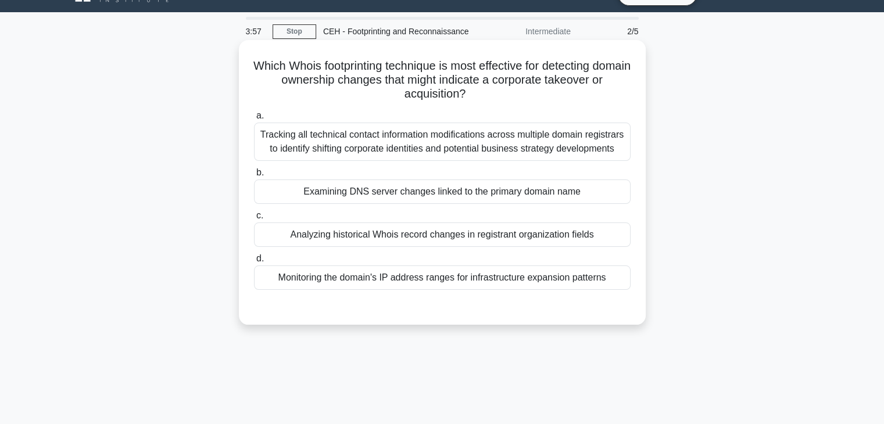
scroll to position [0, 0]
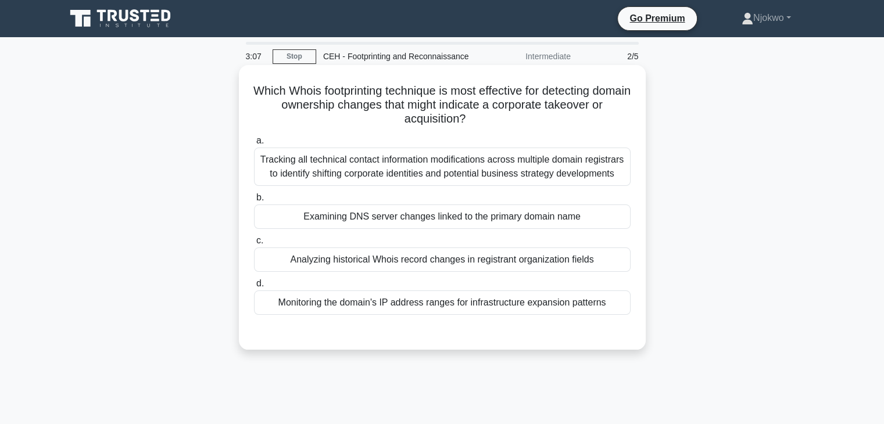
click at [379, 257] on div "Analyzing historical Whois record changes in registrant organization fields" at bounding box center [442, 260] width 376 height 24
click at [254, 245] on input "c. Analyzing historical Whois record changes in registrant organization fields" at bounding box center [254, 241] width 0 height 8
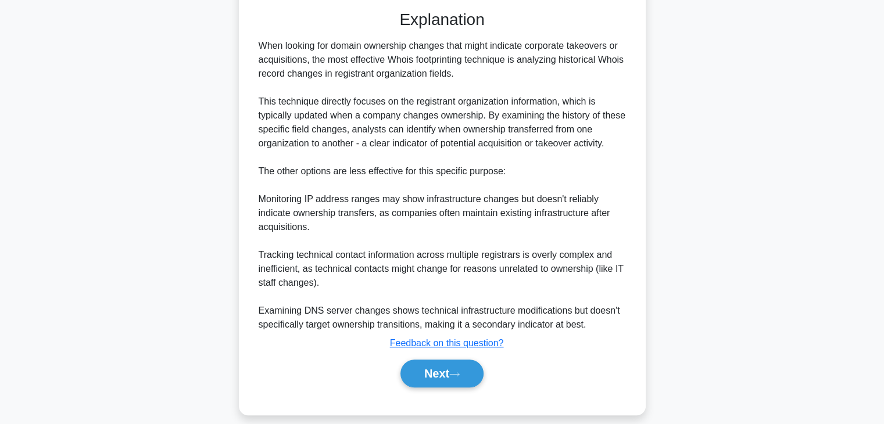
scroll to position [333, 0]
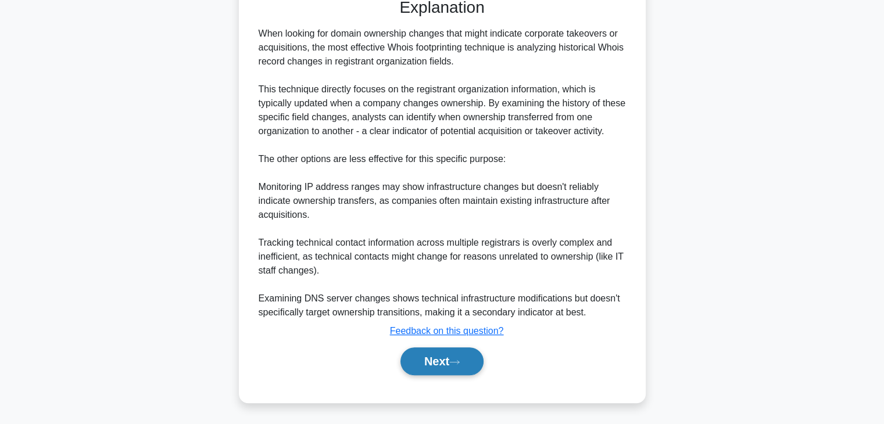
click at [420, 354] on button "Next" at bounding box center [441, 361] width 83 height 28
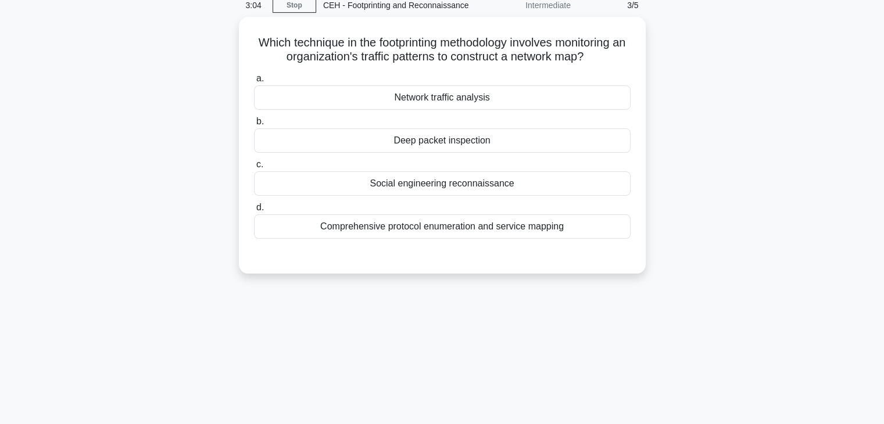
scroll to position [0, 0]
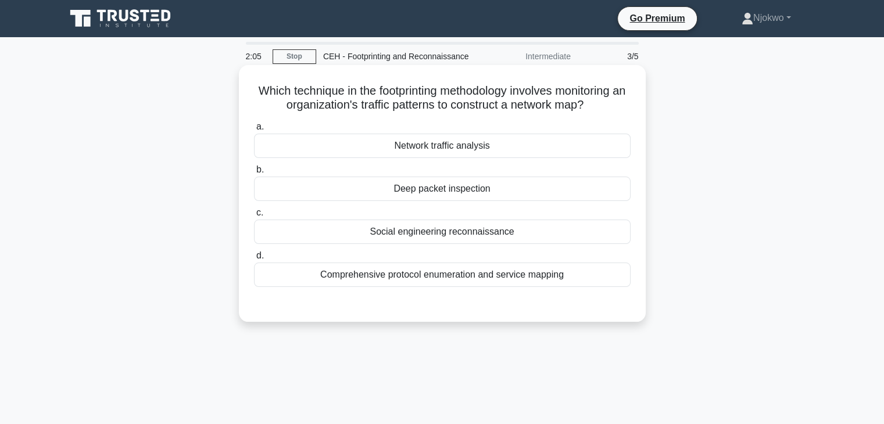
click at [443, 188] on div "Deep packet inspection" at bounding box center [442, 189] width 376 height 24
click at [254, 174] on input "b. Deep packet inspection" at bounding box center [254, 170] width 0 height 8
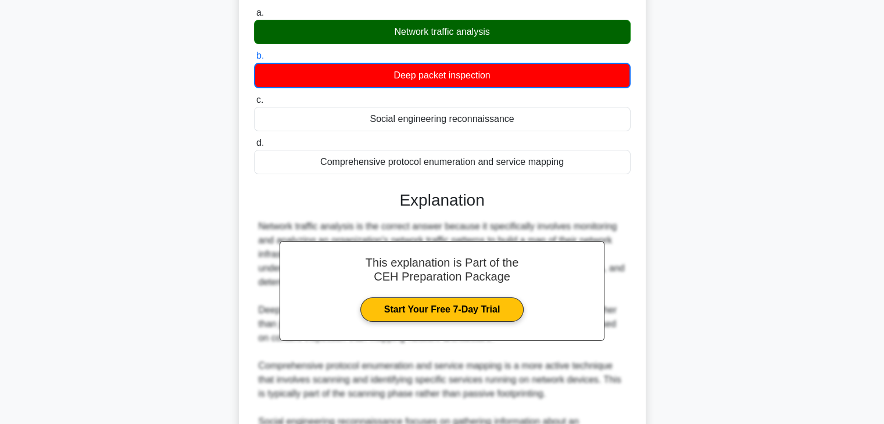
scroll to position [251, 0]
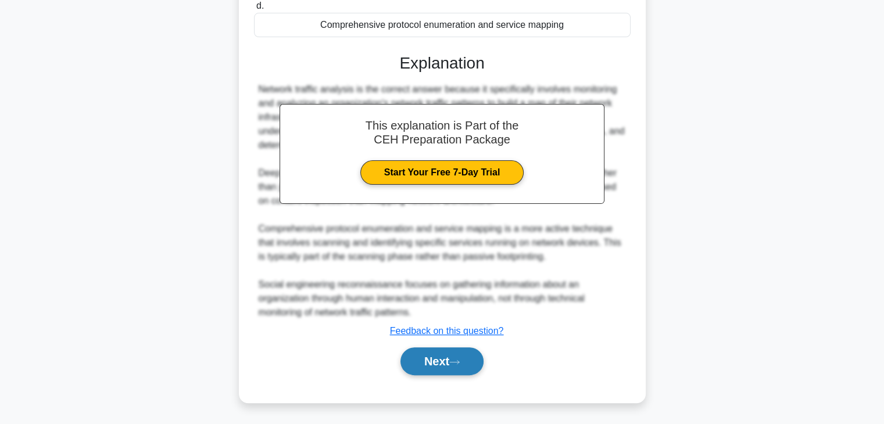
click at [444, 354] on button "Next" at bounding box center [441, 361] width 83 height 28
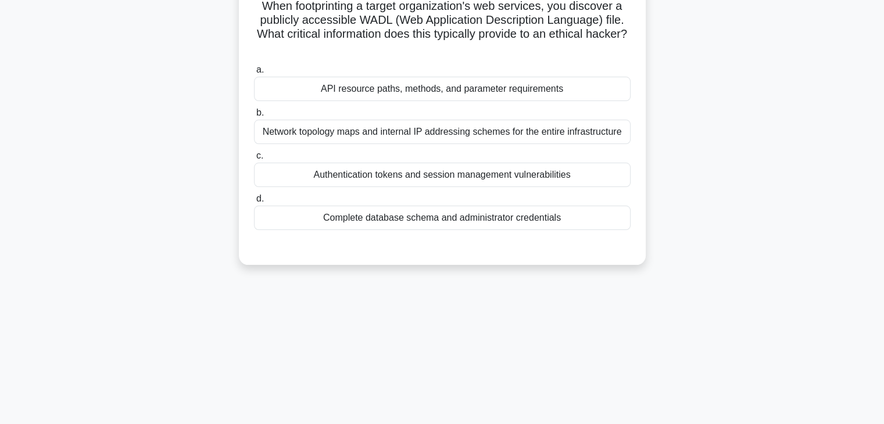
scroll to position [0, 0]
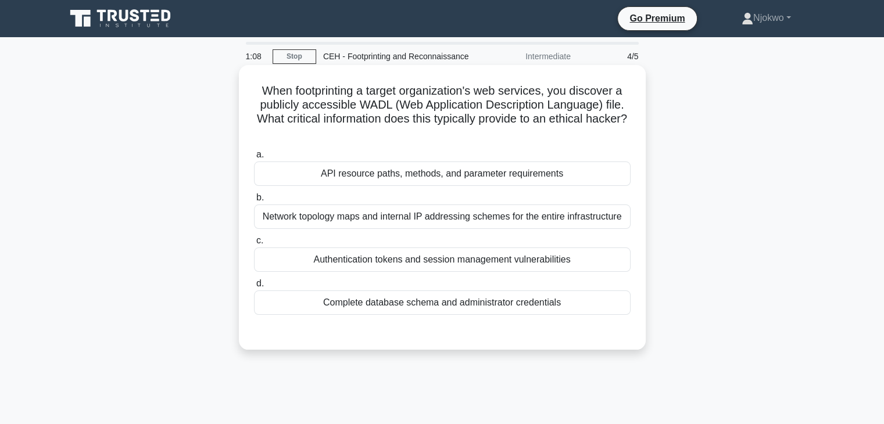
click at [452, 213] on div "Network topology maps and internal IP addressing schemes for the entire infrast…" at bounding box center [442, 217] width 376 height 24
click at [254, 202] on input "b. Network topology maps and internal IP addressing schemes for the entire infr…" at bounding box center [254, 198] width 0 height 8
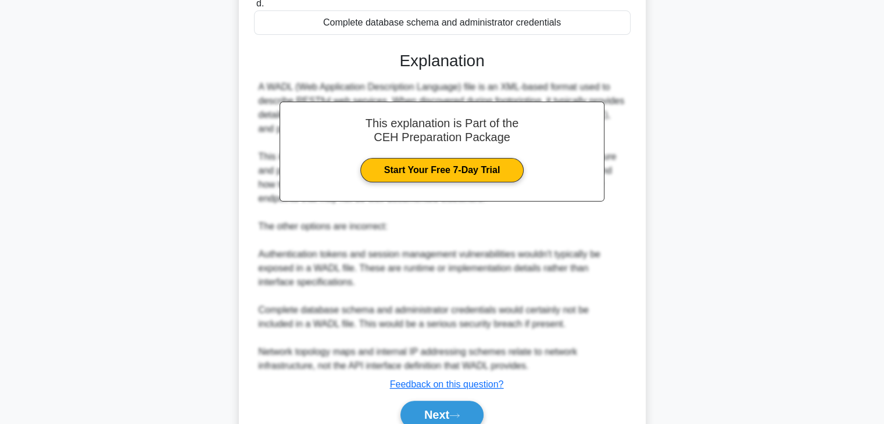
scroll to position [349, 0]
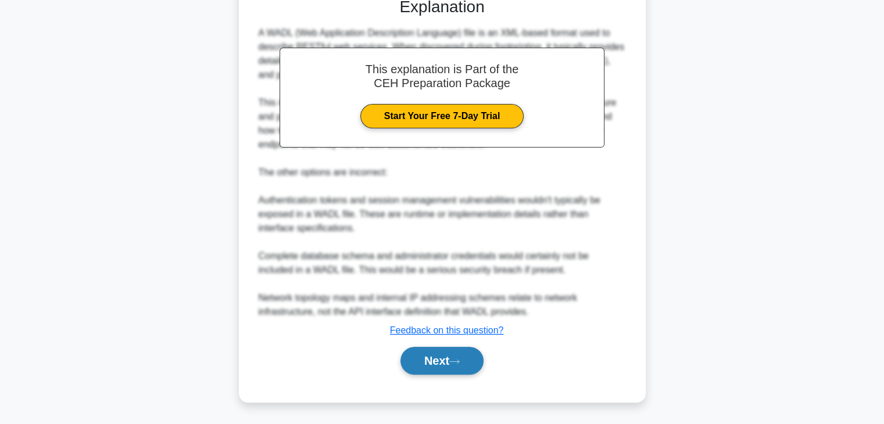
click at [433, 358] on button "Next" at bounding box center [441, 361] width 83 height 28
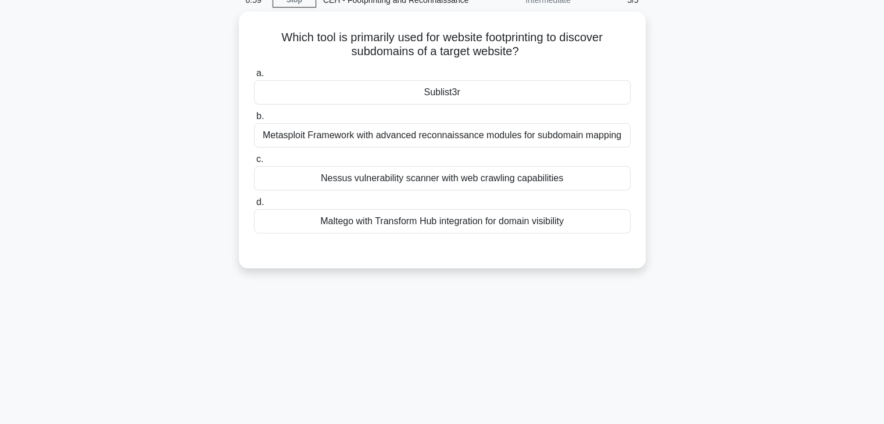
scroll to position [0, 0]
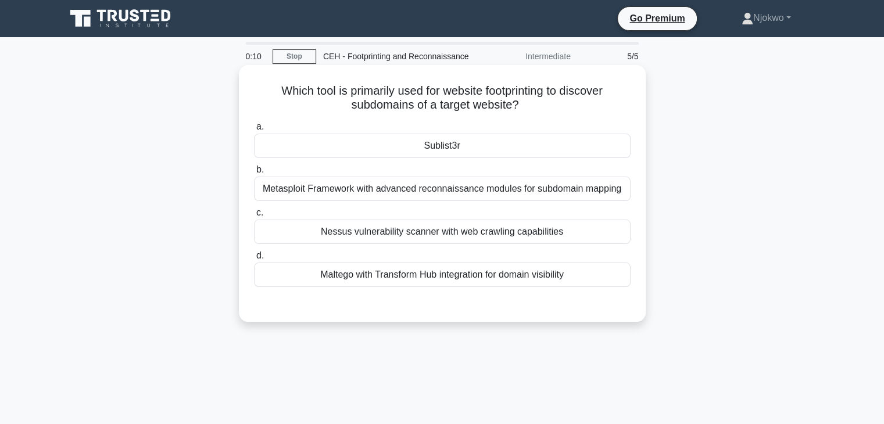
click at [390, 192] on div "Metasploit Framework with advanced reconnaissance modules for subdomain mapping" at bounding box center [442, 189] width 376 height 24
click at [254, 174] on input "b. Metasploit Framework with advanced reconnaissance modules for subdomain mapp…" at bounding box center [254, 170] width 0 height 8
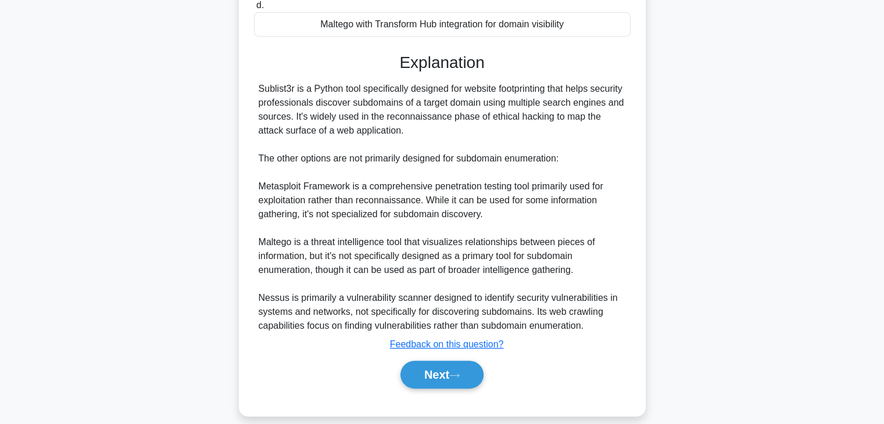
scroll to position [279, 0]
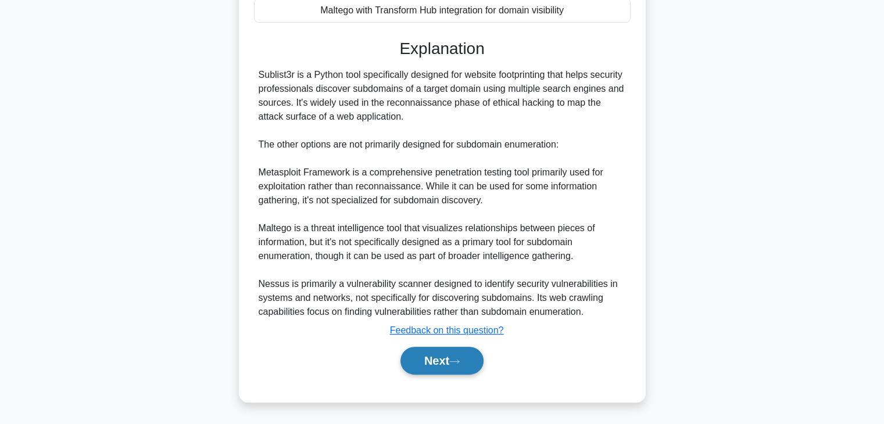
click at [426, 358] on button "Next" at bounding box center [441, 361] width 83 height 28
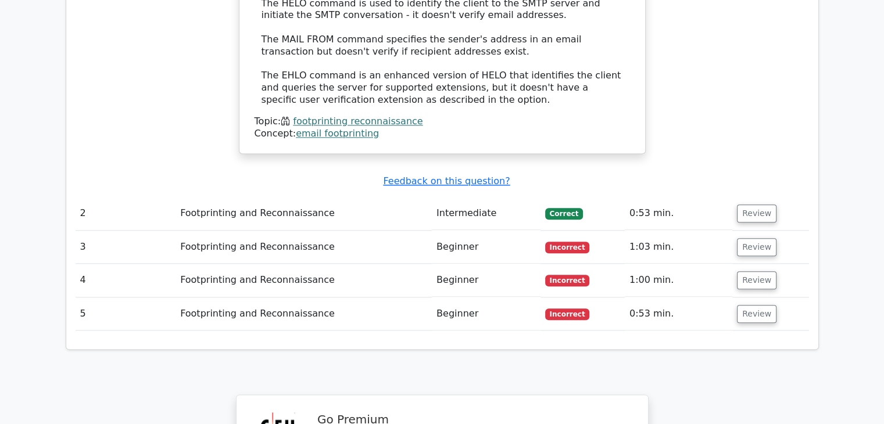
scroll to position [1394, 0]
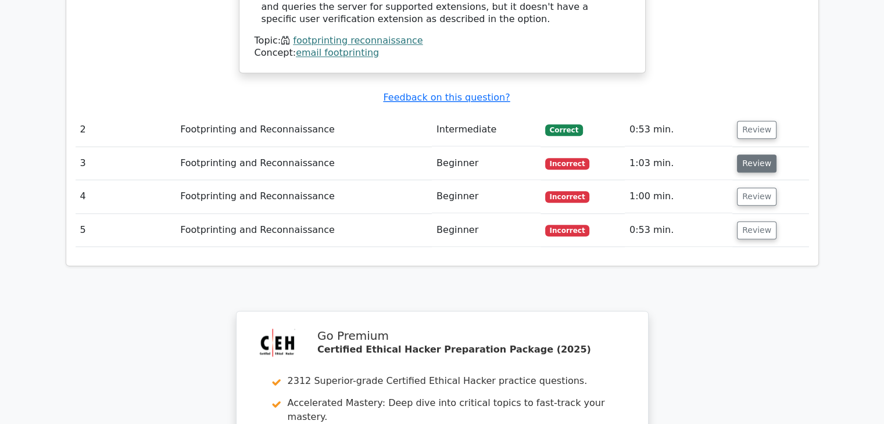
click at [754, 155] on button "Review" at bounding box center [757, 164] width 40 height 18
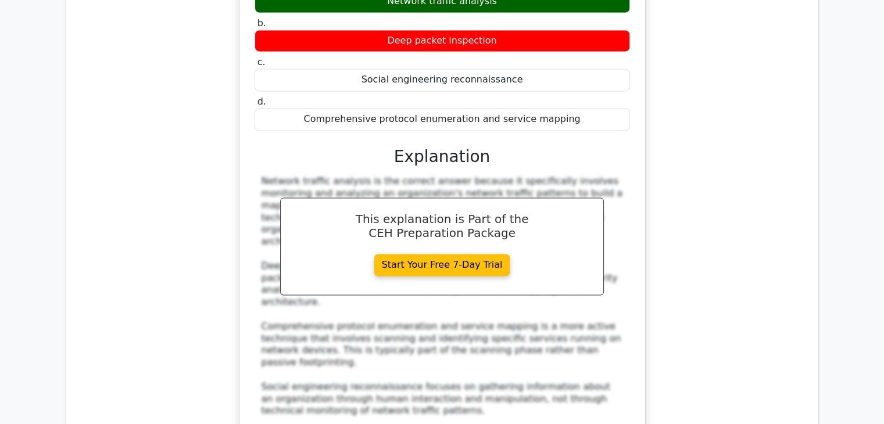
scroll to position [1859, 0]
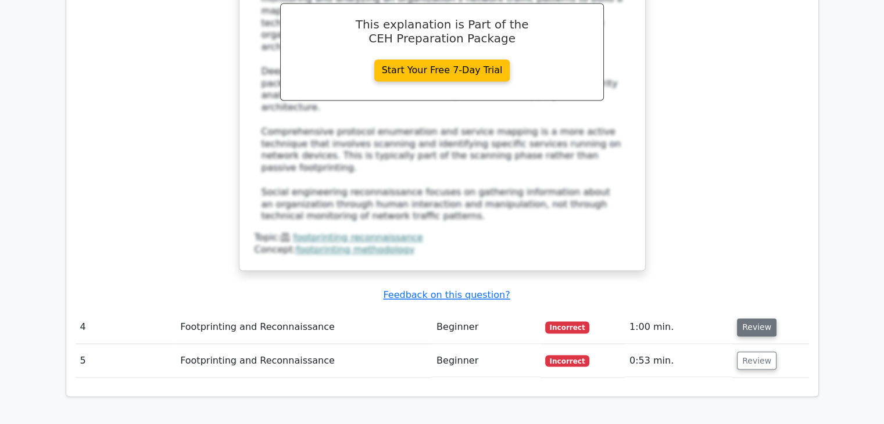
click at [760, 318] on button "Review" at bounding box center [757, 327] width 40 height 18
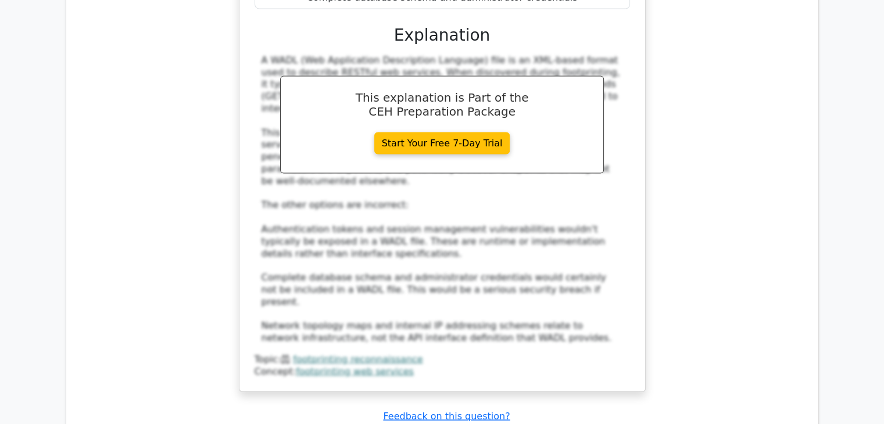
scroll to position [2556, 0]
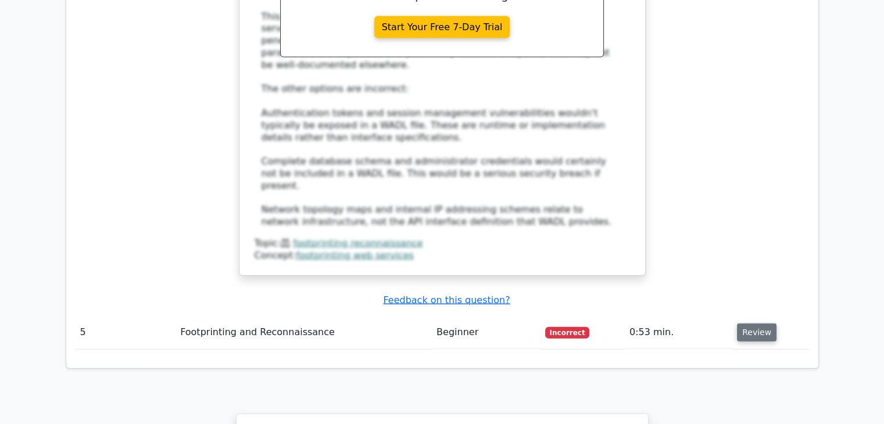
click at [757, 324] on button "Review" at bounding box center [757, 333] width 40 height 18
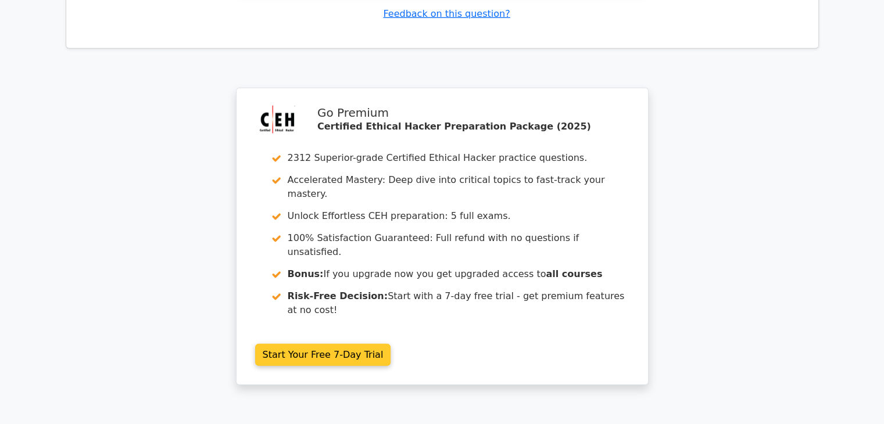
scroll to position [3008, 0]
